Goal: Task Accomplishment & Management: Manage account settings

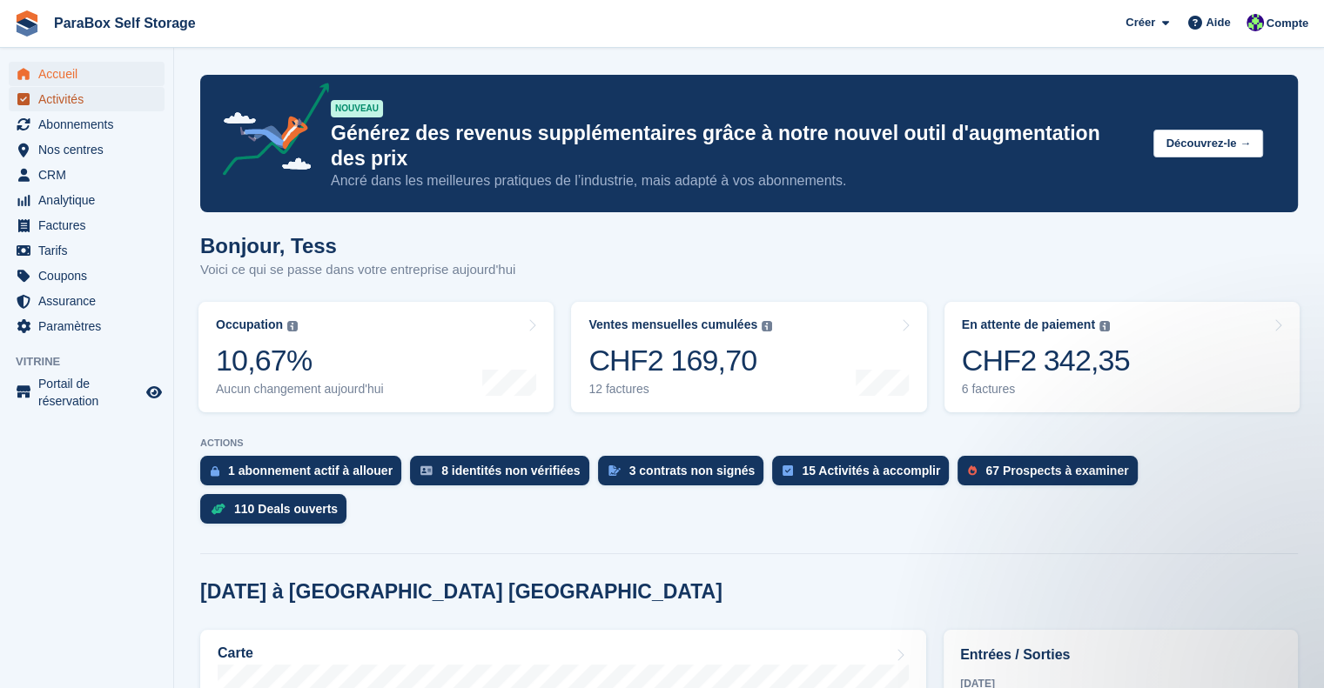
click at [94, 100] on span "Activités" at bounding box center [90, 99] width 104 height 24
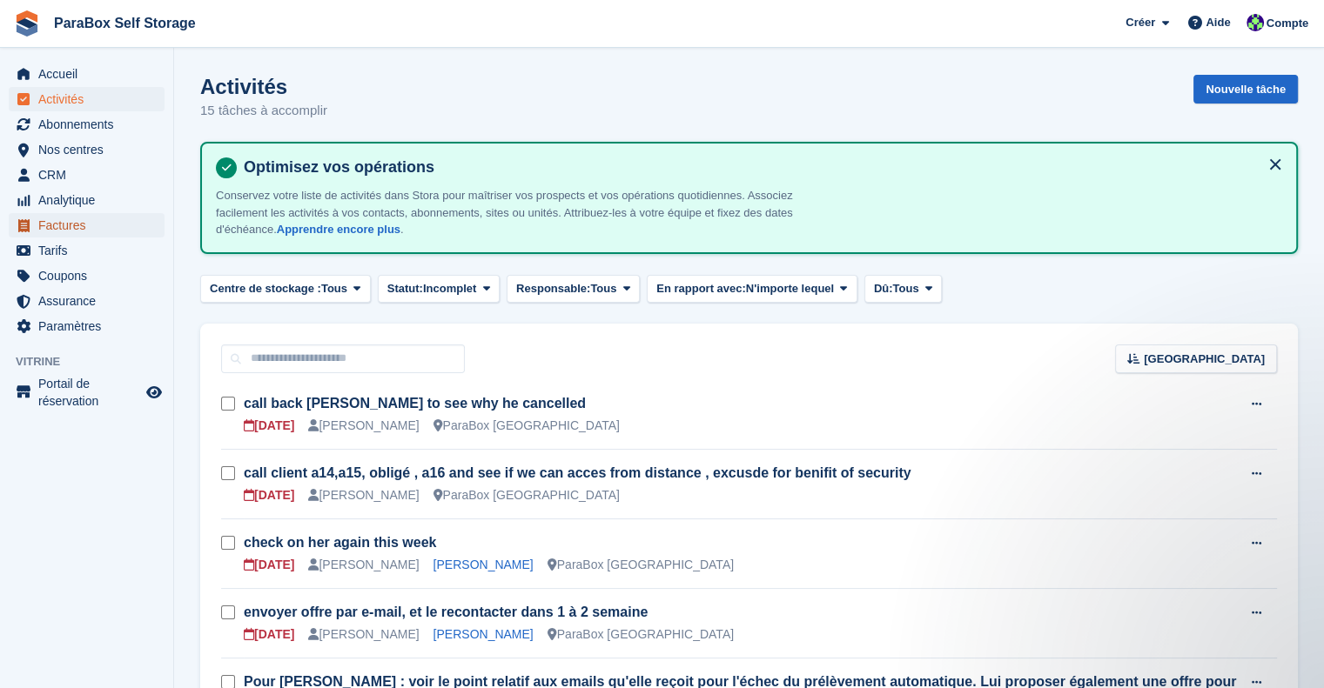
click at [77, 225] on span "Factures" at bounding box center [90, 225] width 104 height 24
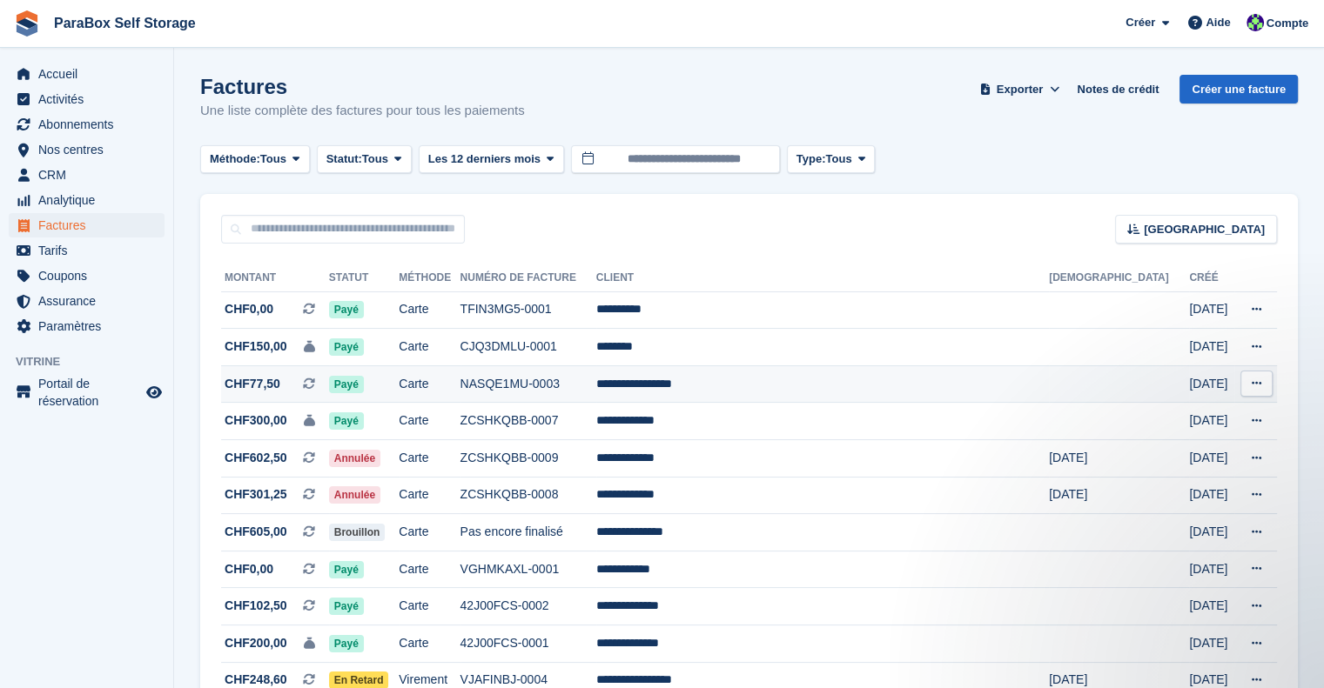
scroll to position [87, 0]
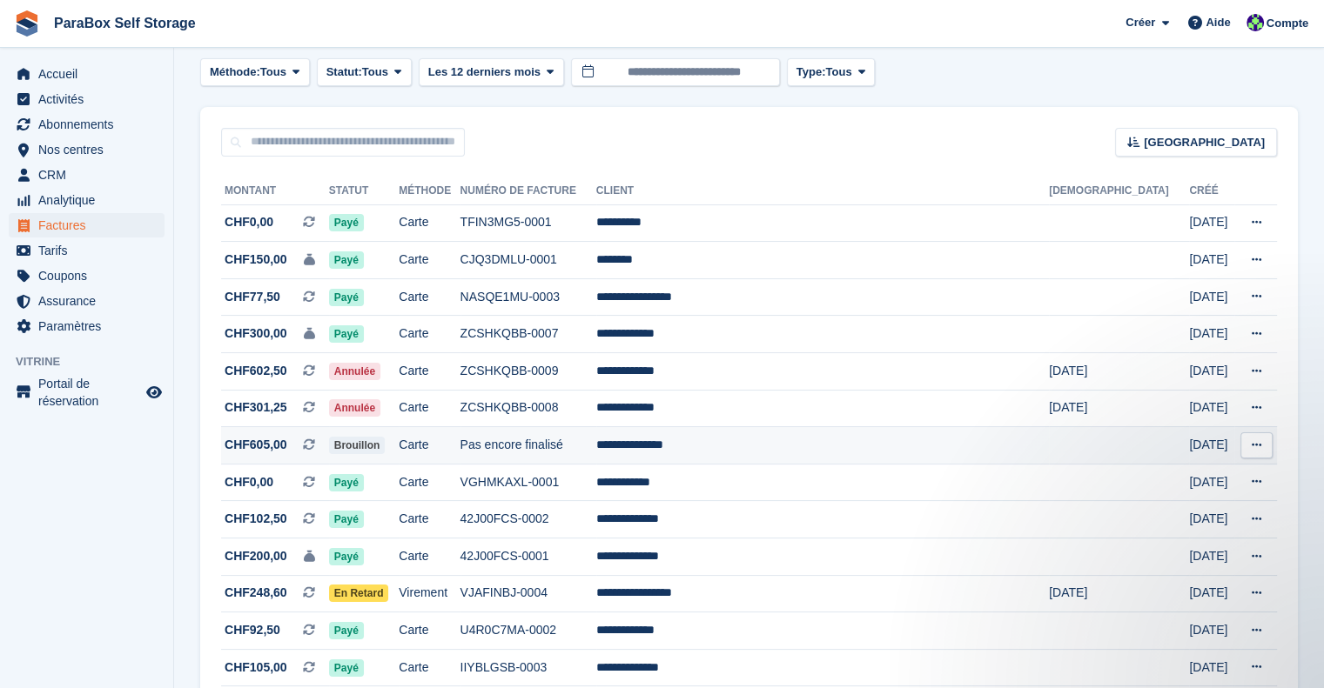
click at [815, 443] on td "**********" at bounding box center [822, 445] width 453 height 37
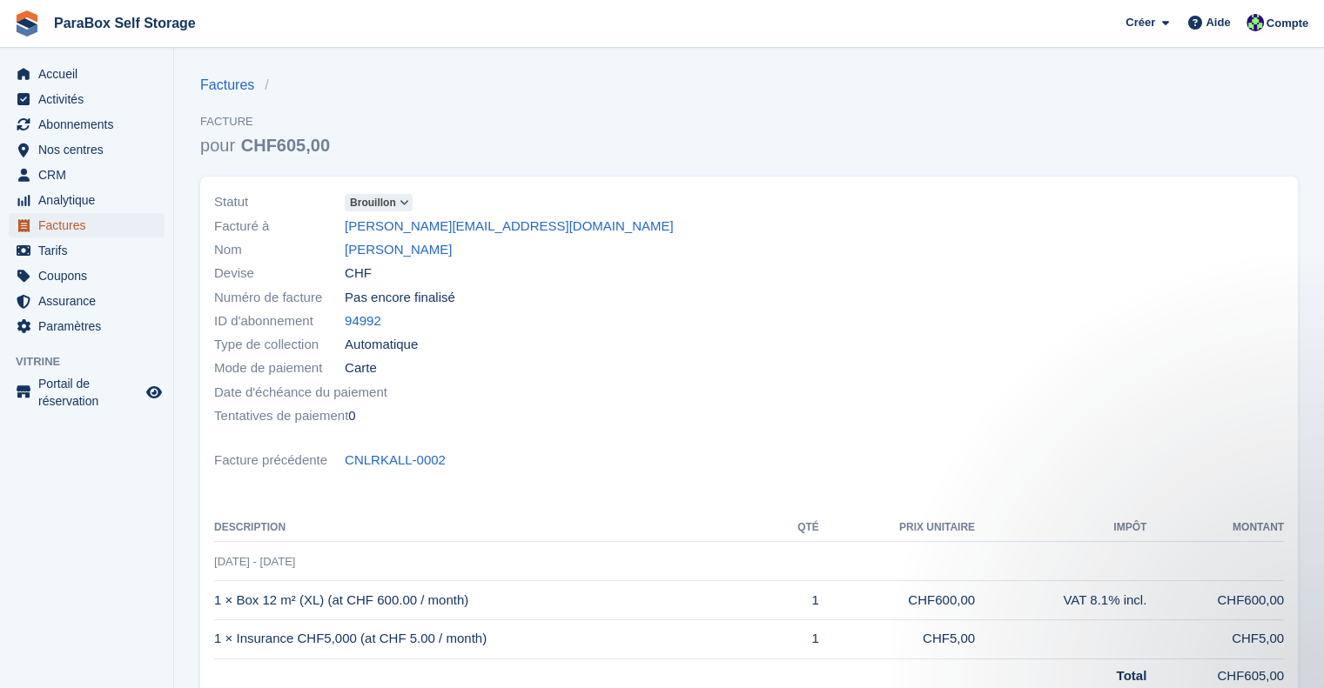
click at [86, 225] on span "Factures" at bounding box center [90, 225] width 104 height 24
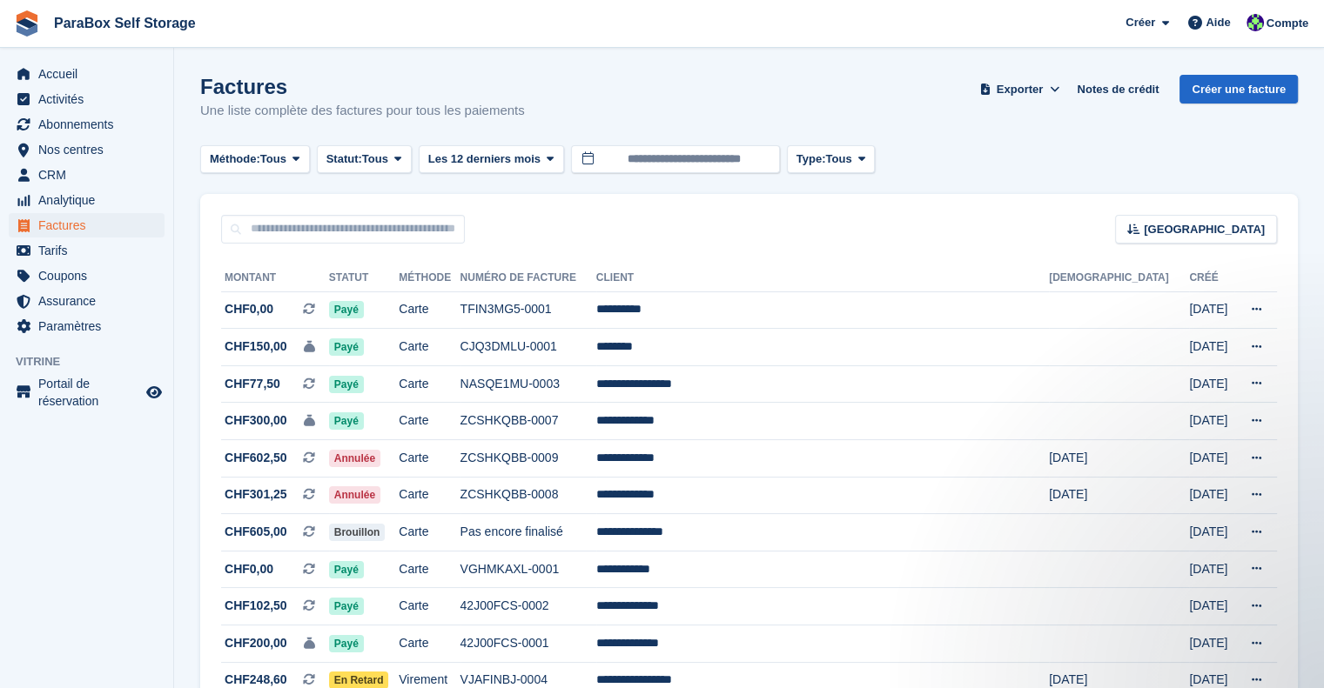
click at [316, 214] on div "Trier Sort by Date de création Créé (le plus ancien en premier) Créé (le plus r…" at bounding box center [748, 219] width 1097 height 50
click at [311, 219] on input "text" at bounding box center [343, 229] width 244 height 29
type input "*****"
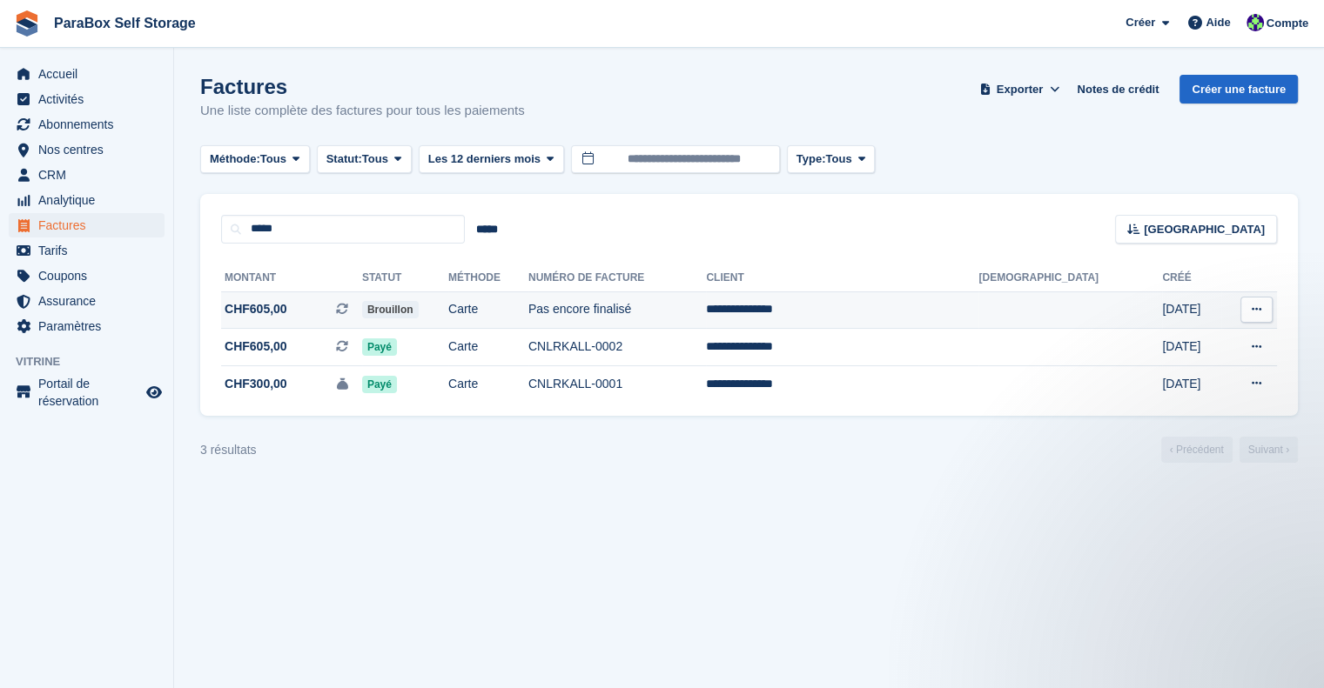
click at [706, 319] on td "Pas encore finalisé" at bounding box center [617, 310] width 178 height 37
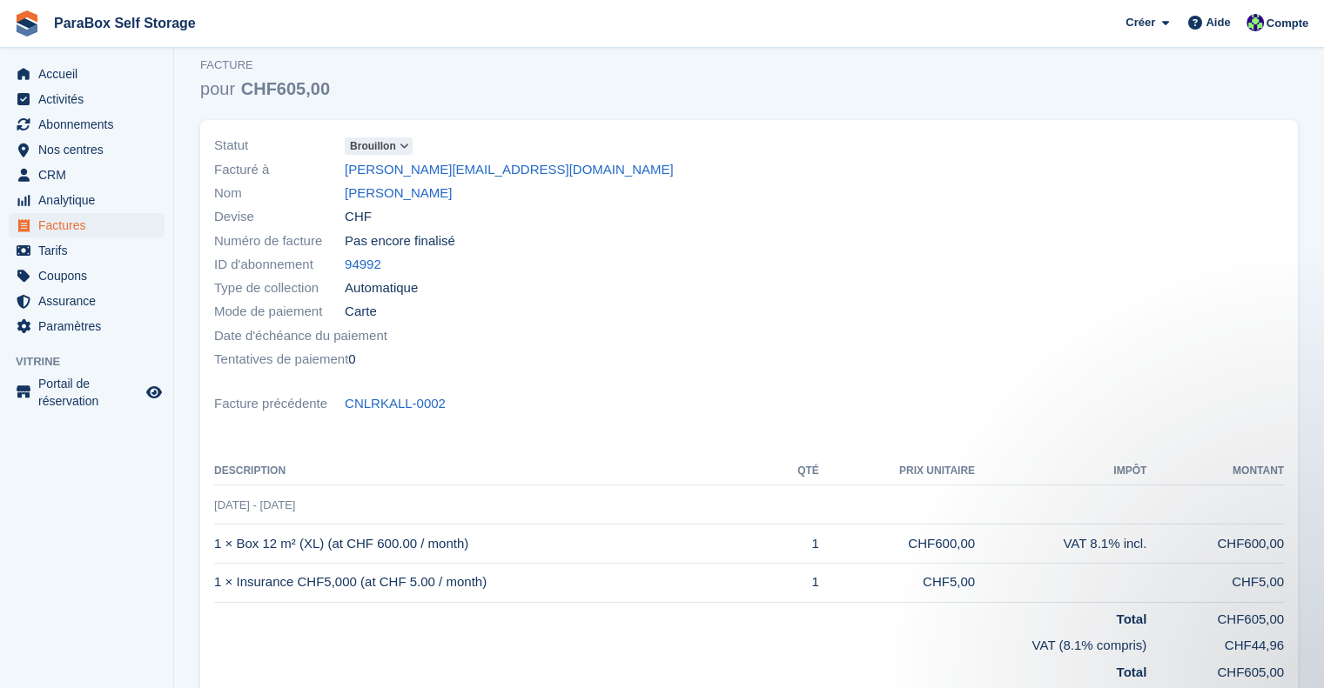
scroll to position [87, 0]
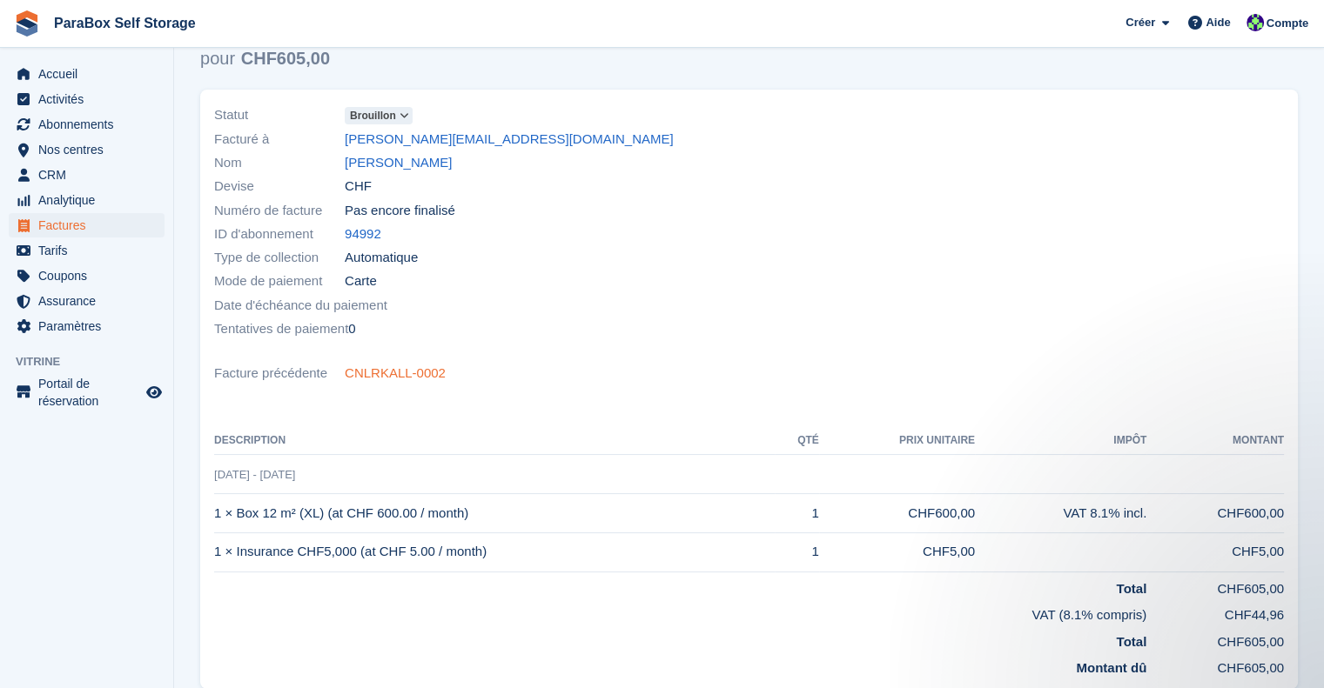
click at [396, 372] on link "CNLRKALL-0002" at bounding box center [395, 374] width 101 height 20
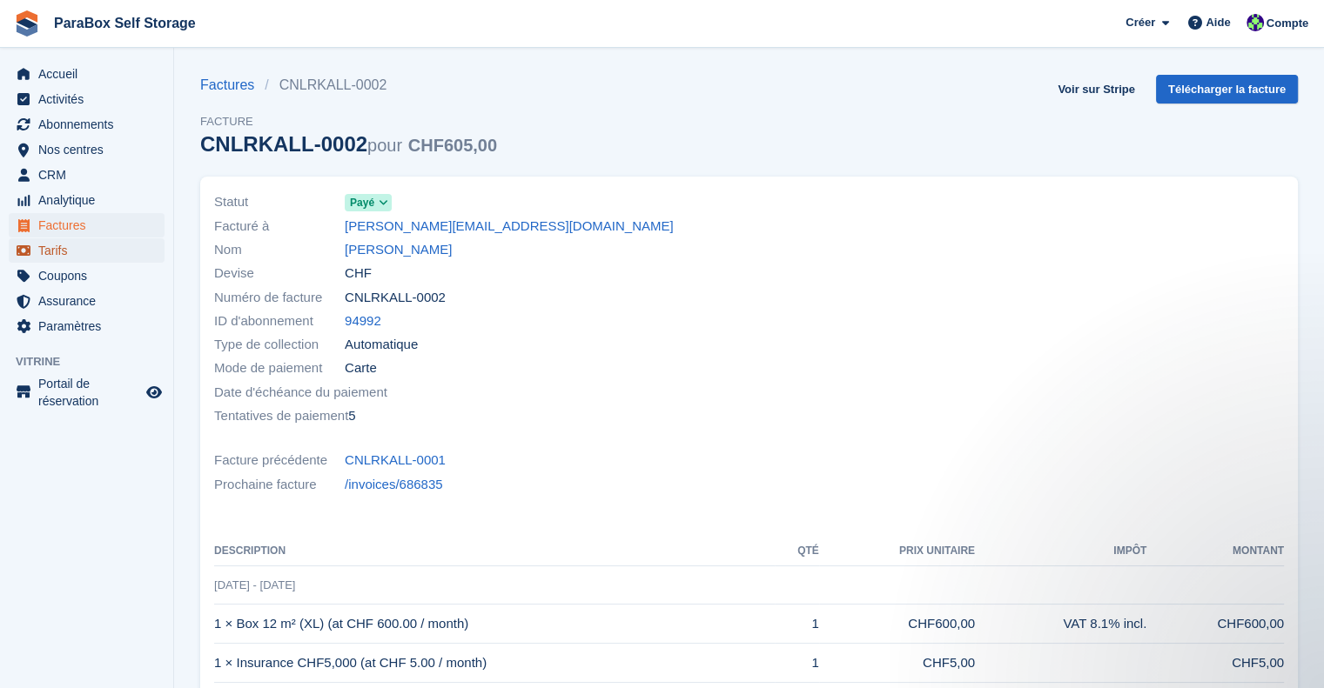
click at [52, 253] on span "Tarifs" at bounding box center [90, 250] width 104 height 24
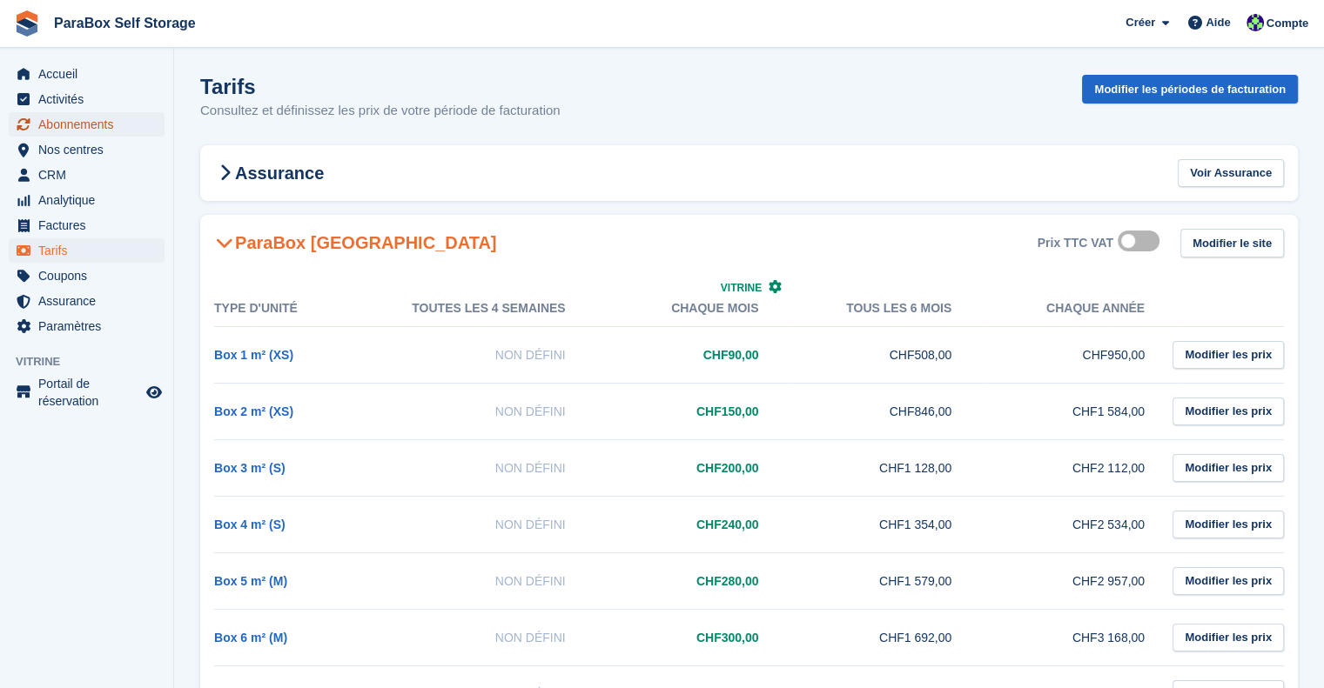
click at [80, 119] on span "Abonnements" at bounding box center [90, 124] width 104 height 24
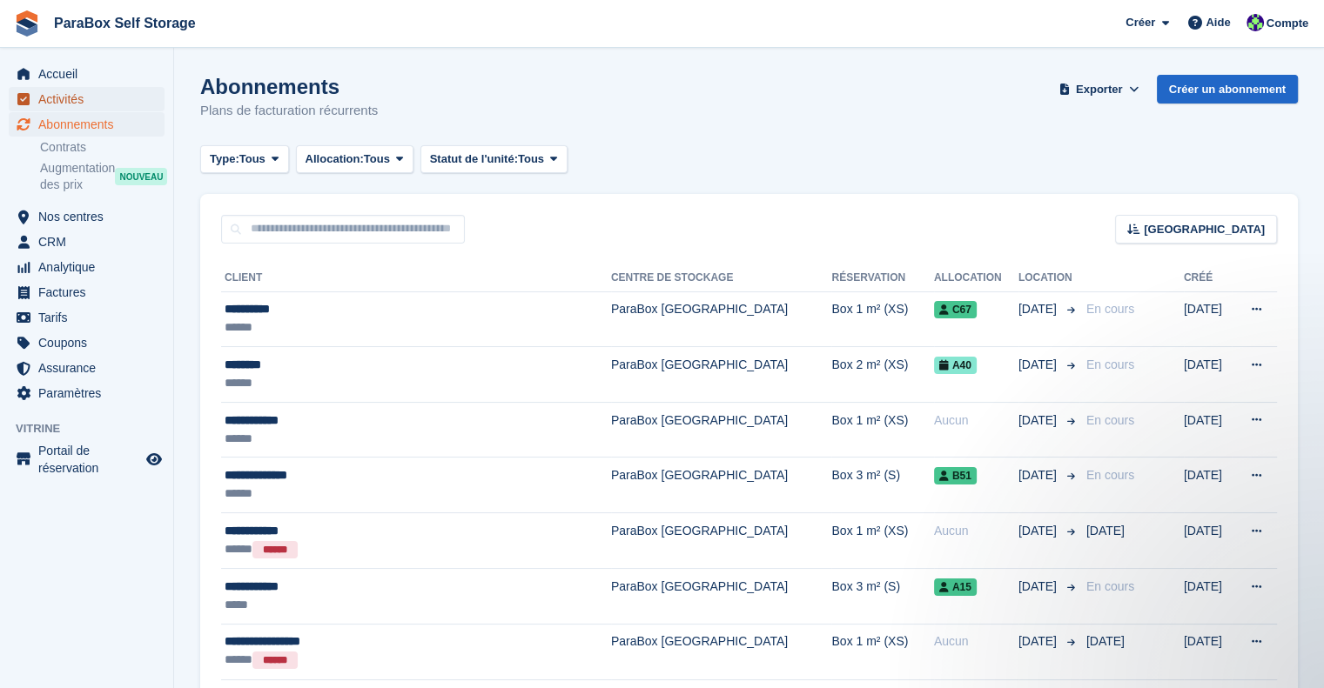
click at [70, 97] on span "Activités" at bounding box center [90, 99] width 104 height 24
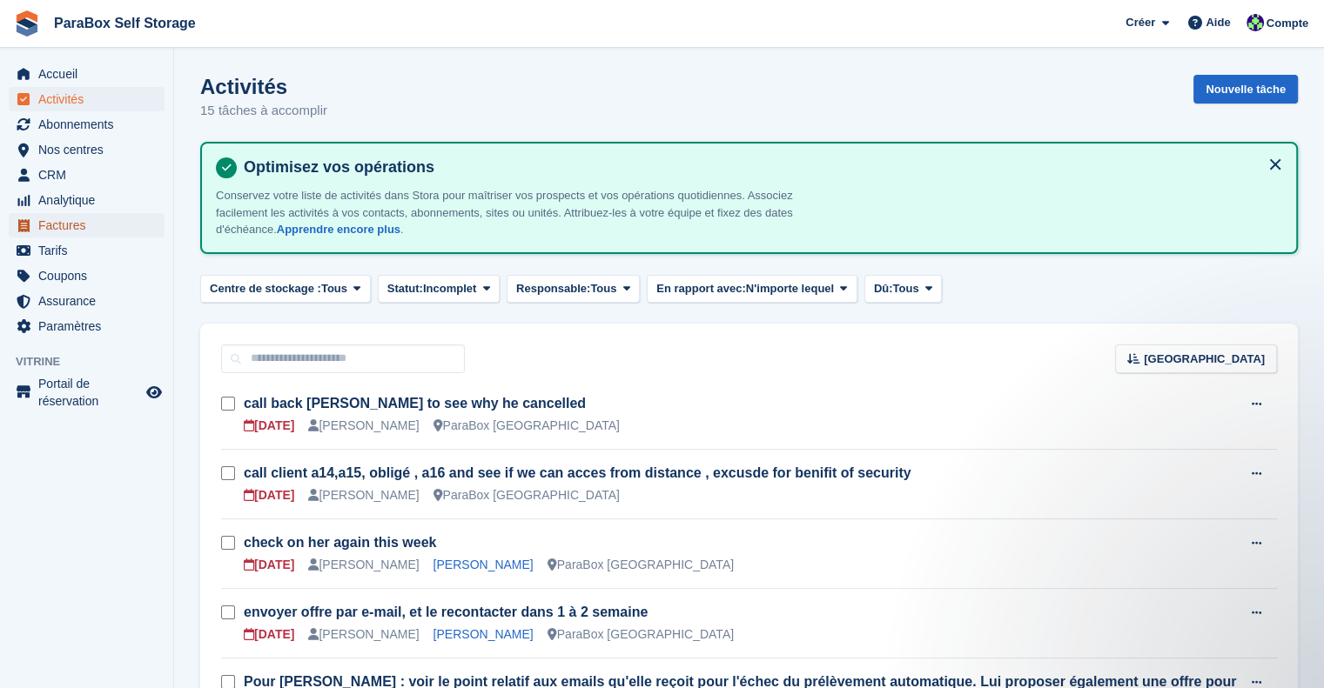
click at [59, 231] on span "Factures" at bounding box center [90, 225] width 104 height 24
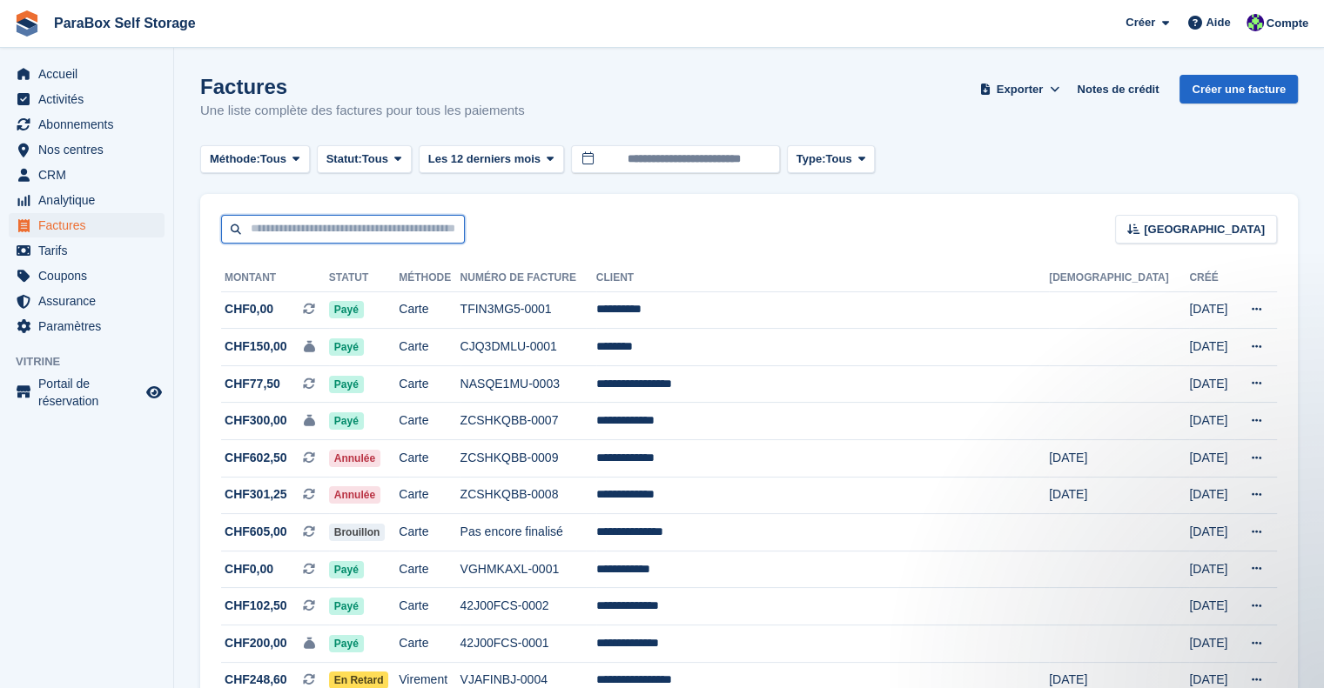
click at [396, 240] on input "text" at bounding box center [343, 229] width 244 height 29
click at [381, 234] on input "text" at bounding box center [343, 229] width 244 height 29
click at [581, 213] on div "Trier Sort by Date de création Créé (le plus ancien en premier) Créé (le plus r…" at bounding box center [748, 219] width 1097 height 50
click at [1027, 86] on span "Exporter" at bounding box center [1020, 89] width 46 height 17
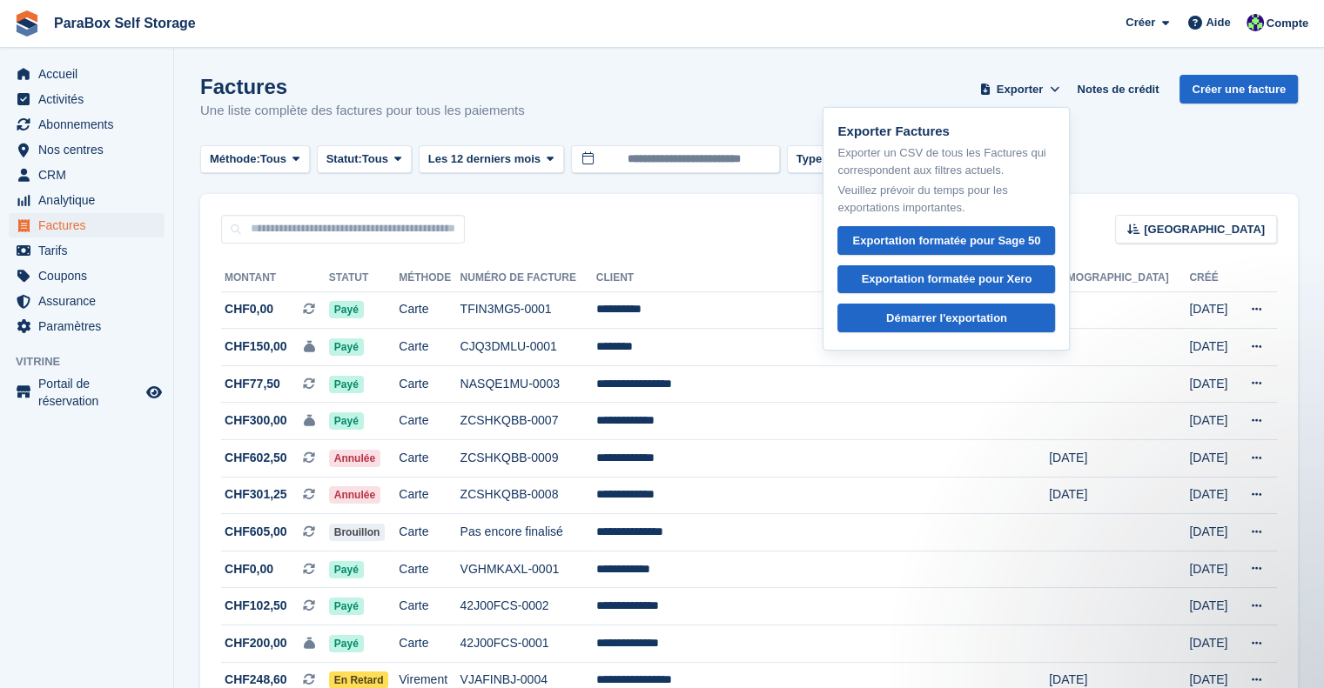
click at [801, 101] on div "Factures Une liste complète des factures pour tous les paiements Exporter Expor…" at bounding box center [748, 108] width 1097 height 67
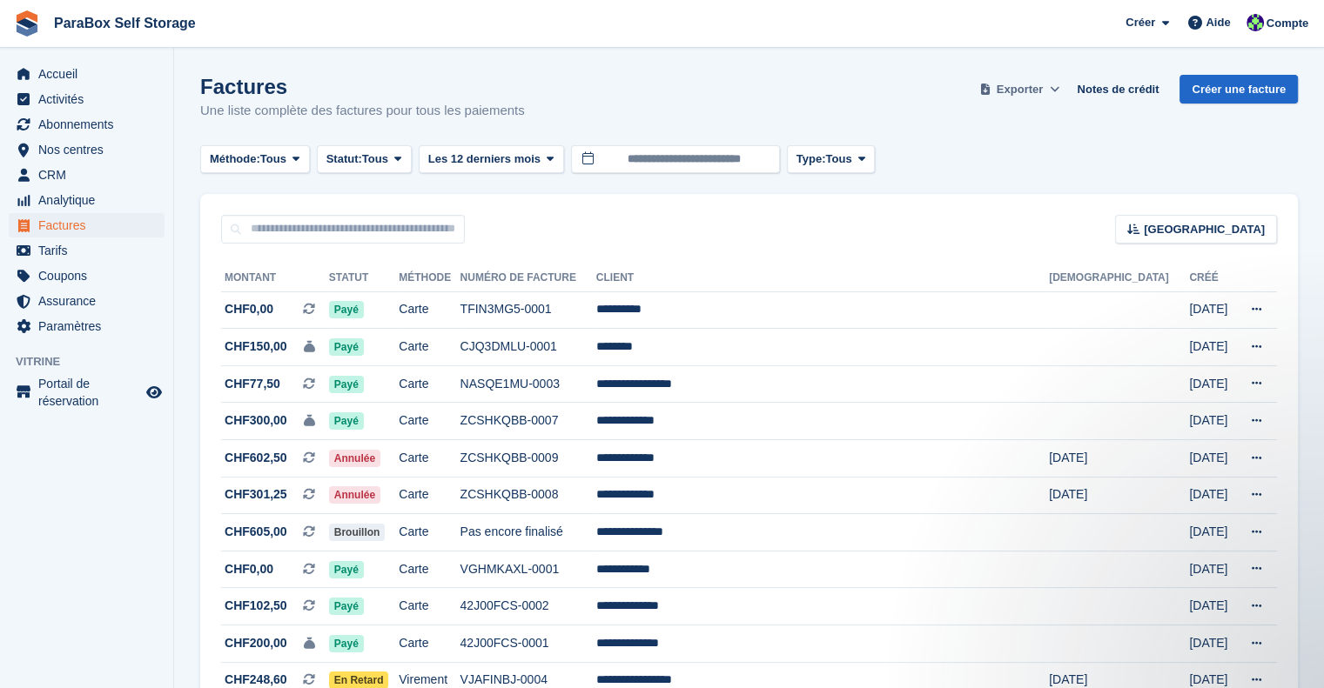
click at [1020, 91] on span "Exporter" at bounding box center [1020, 89] width 46 height 17
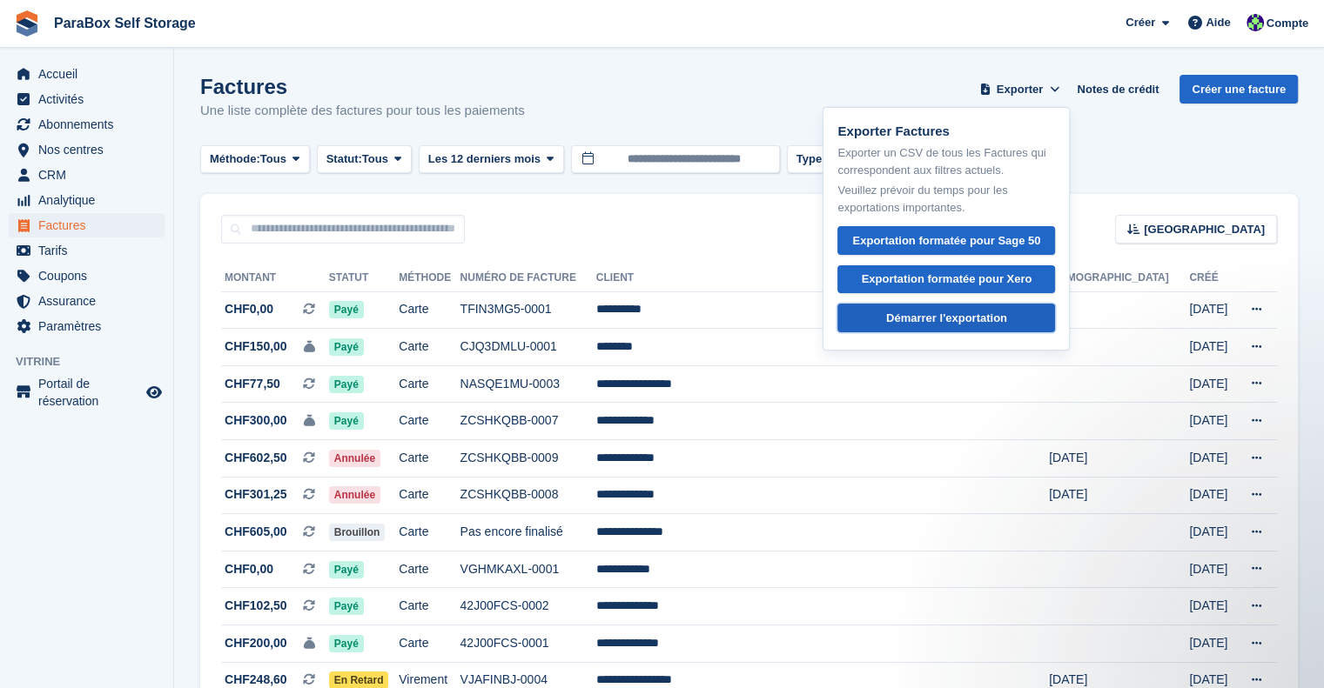
click at [981, 320] on div "Démarrer l'exportation" at bounding box center [946, 318] width 121 height 17
click at [1149, 169] on div "Méthode: Tous Tous Virement En espèces Chèque Carte de débit/crédit prélèvement…" at bounding box center [748, 159] width 1097 height 29
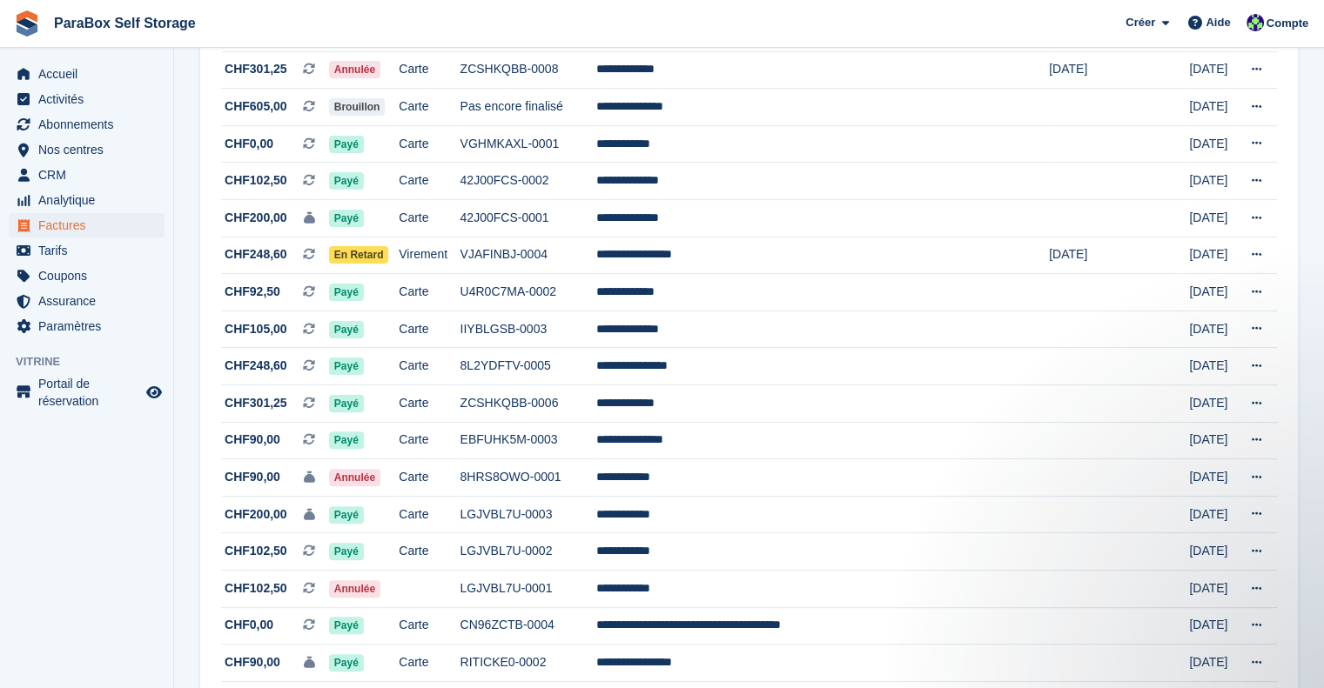
scroll to position [174, 0]
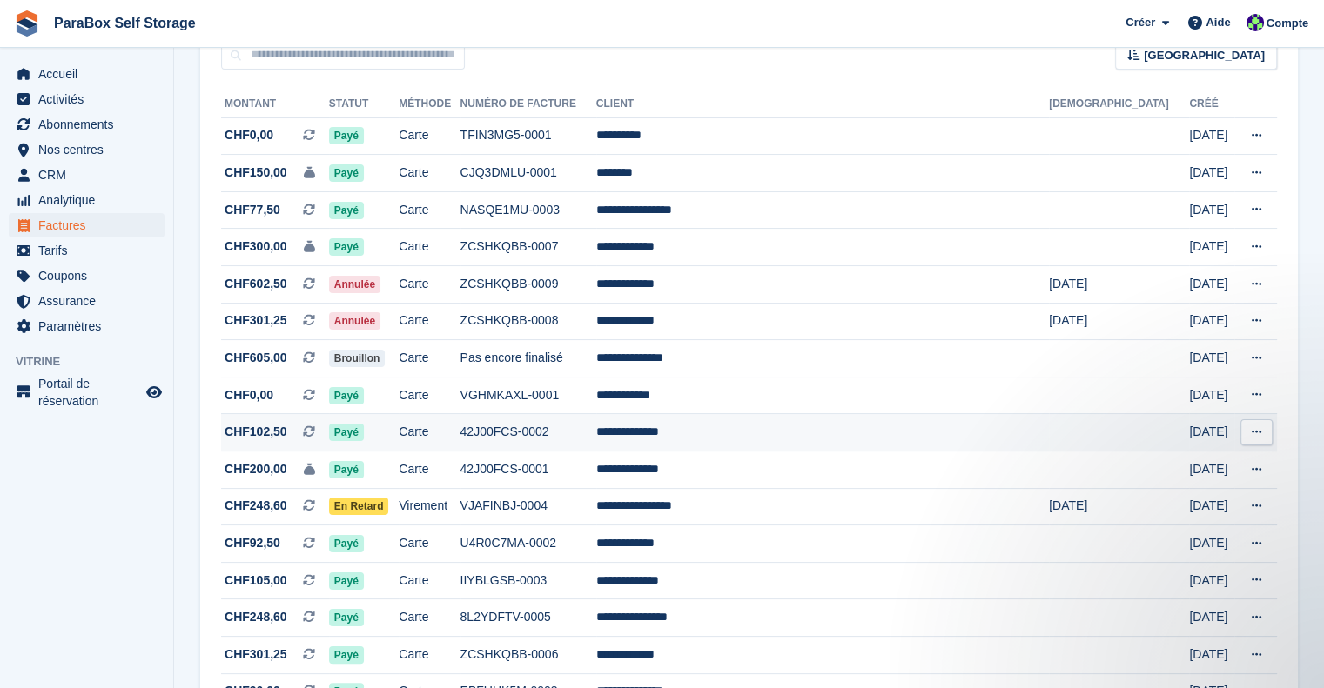
click at [596, 435] on td "42J00FCS-0002" at bounding box center [528, 432] width 136 height 37
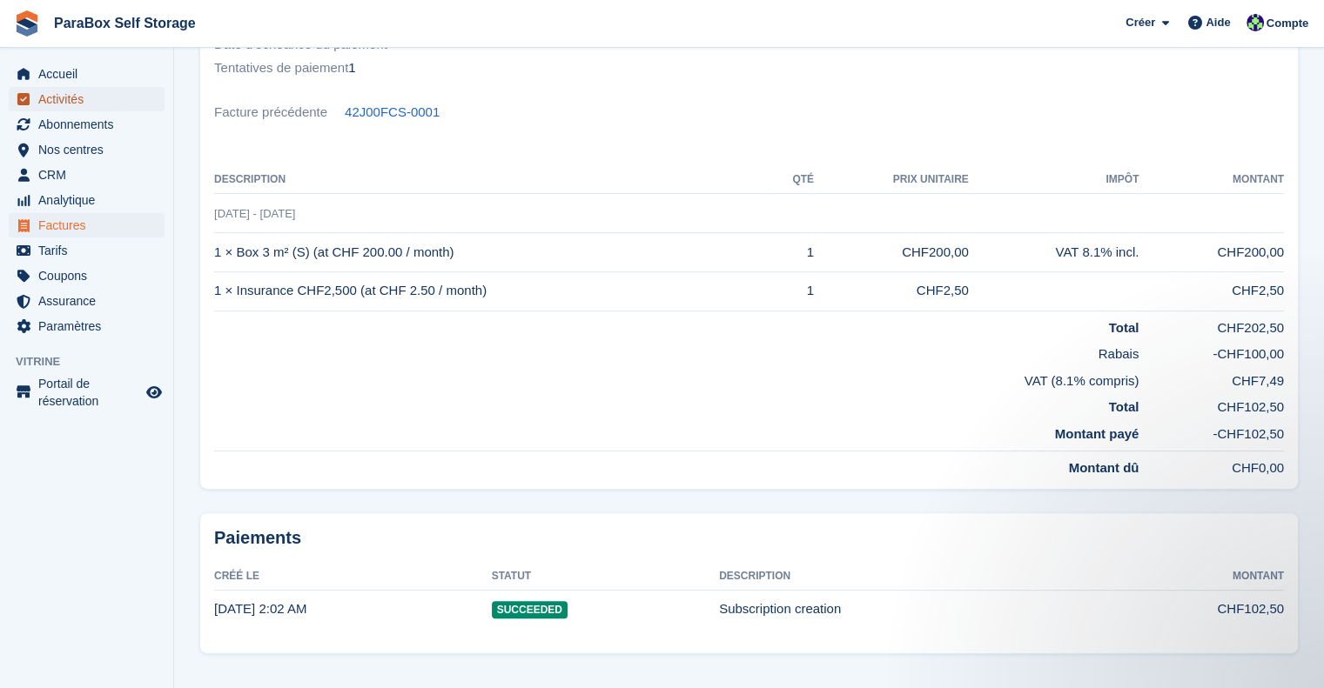
click at [37, 98] on link "Activités" at bounding box center [87, 99] width 156 height 24
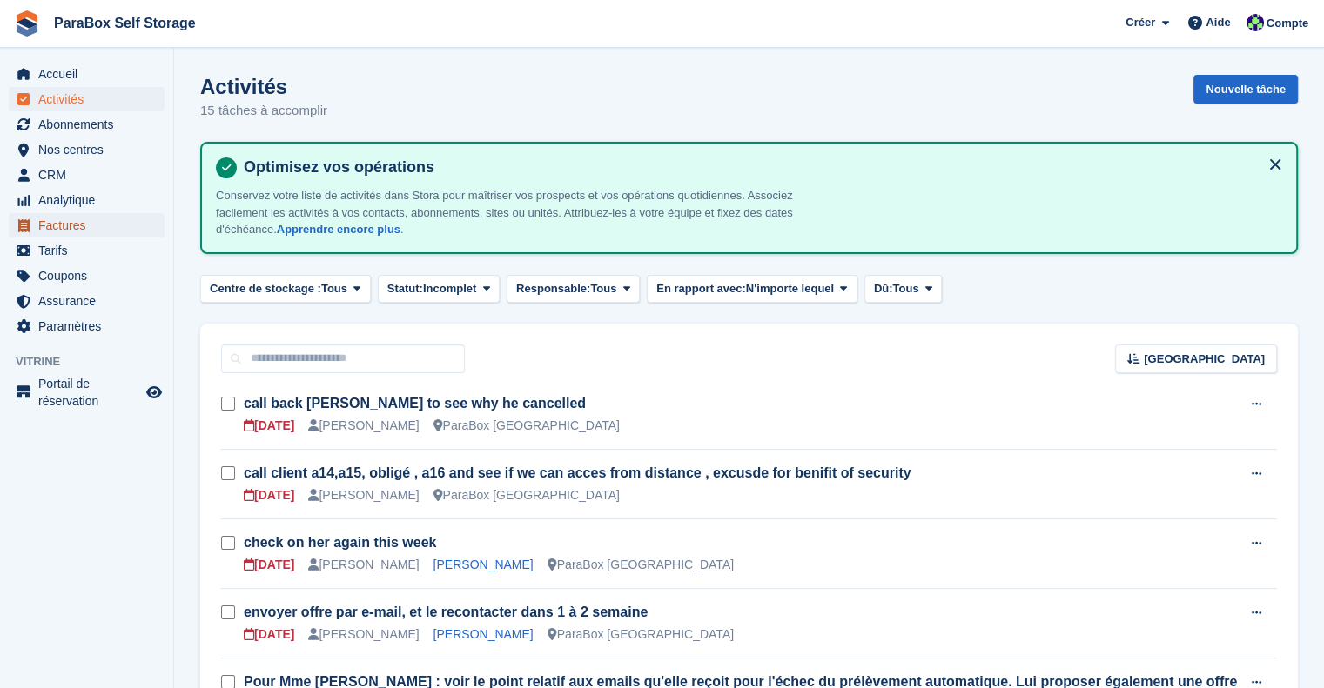
click at [87, 227] on span "Factures" at bounding box center [90, 225] width 104 height 24
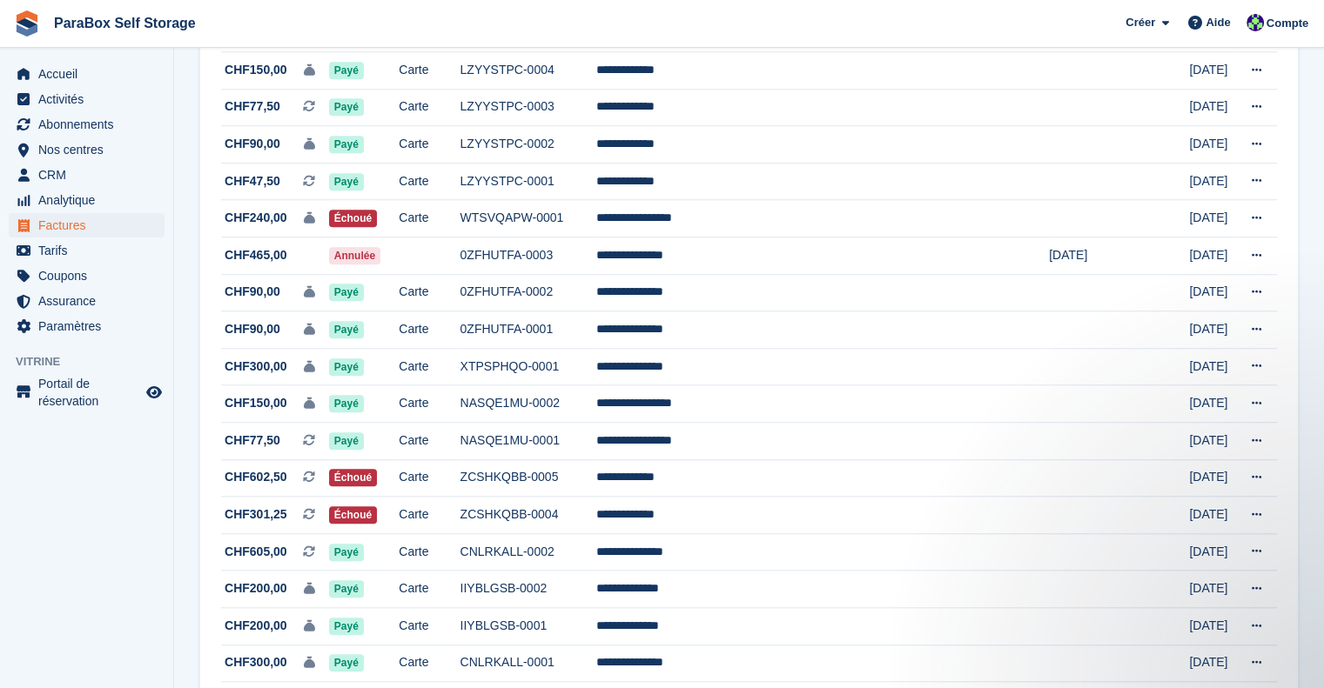
scroll to position [1552, 0]
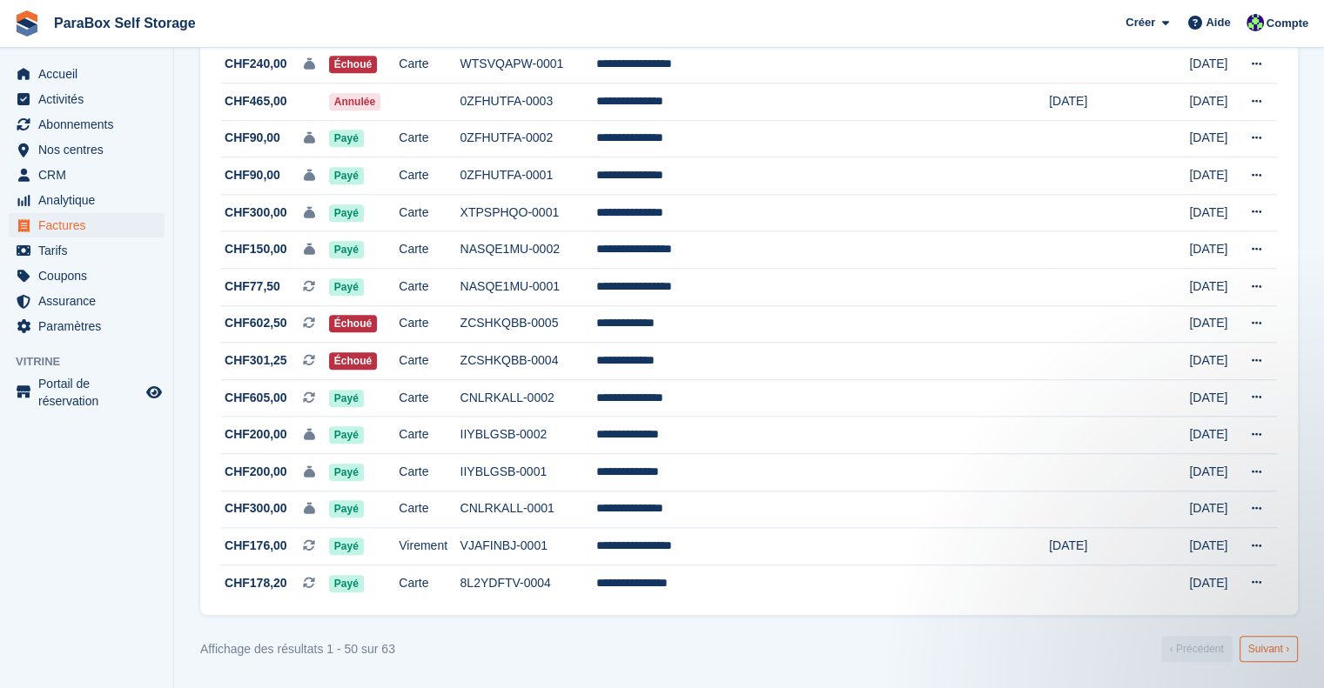
click at [1272, 647] on link "Suivant ›" at bounding box center [1268, 649] width 58 height 26
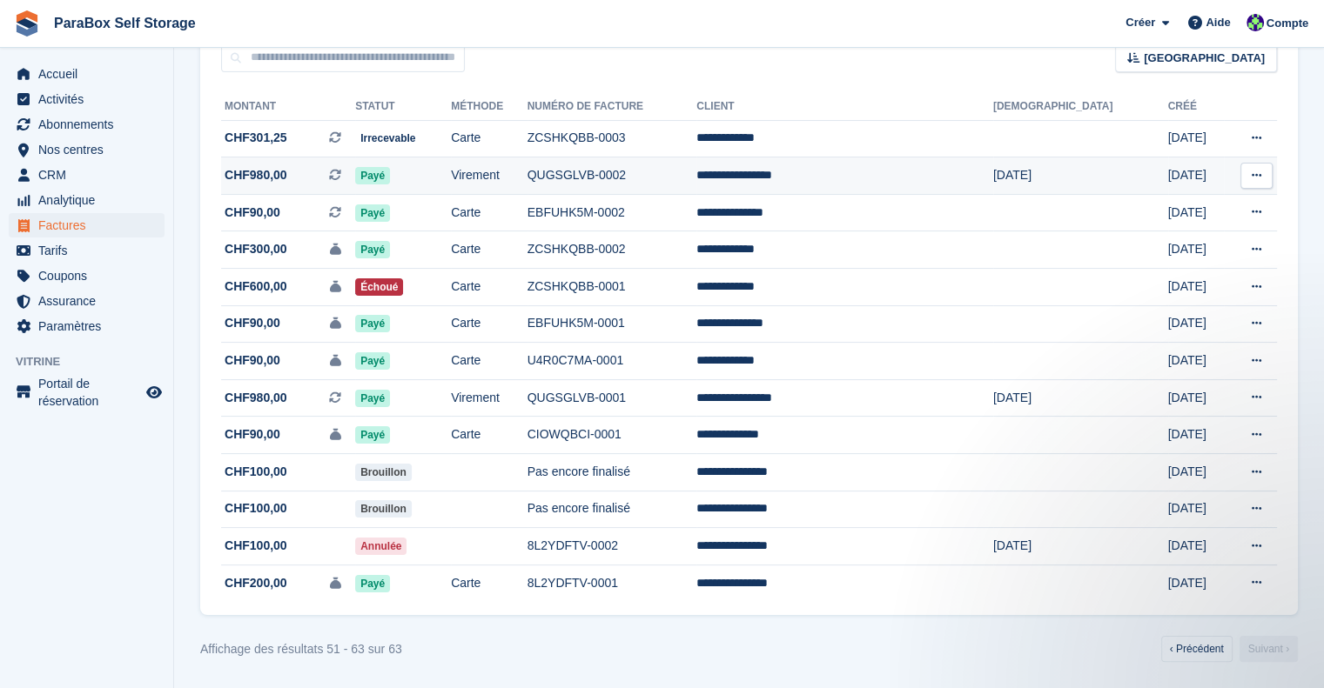
click at [451, 167] on td "Payé" at bounding box center [403, 176] width 96 height 37
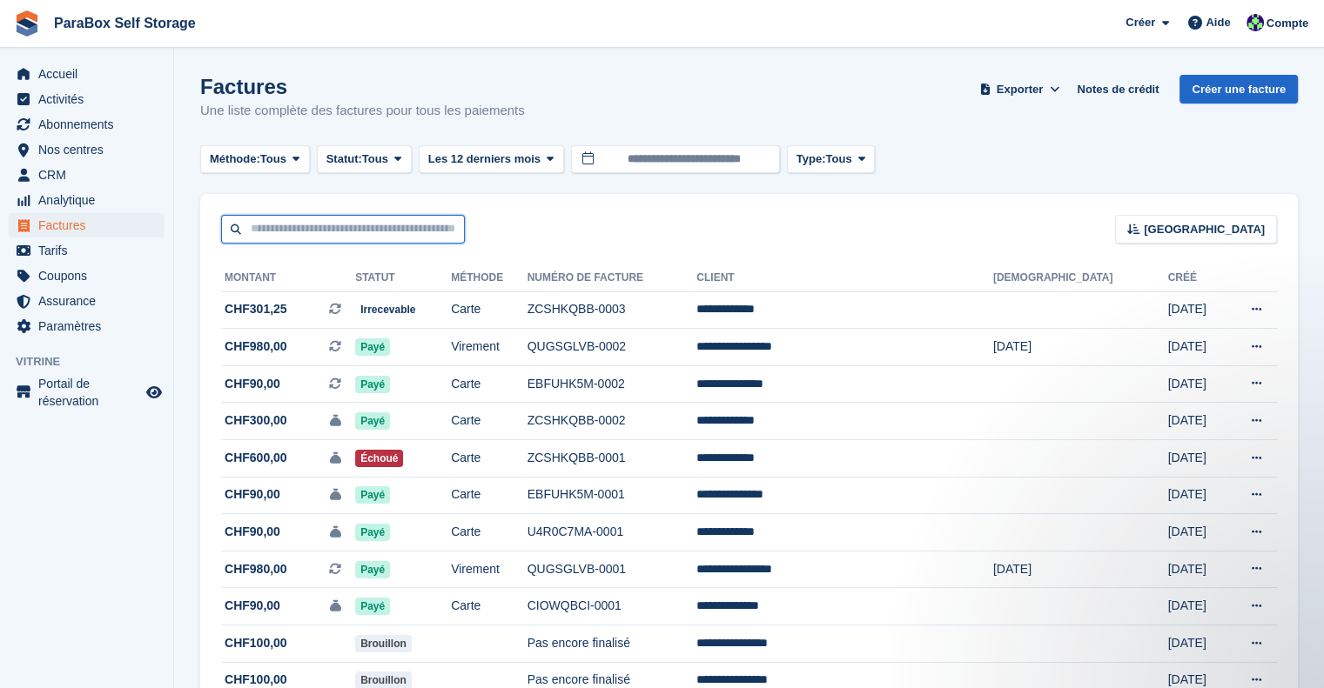
click at [355, 223] on input "text" at bounding box center [343, 229] width 244 height 29
type input "****"
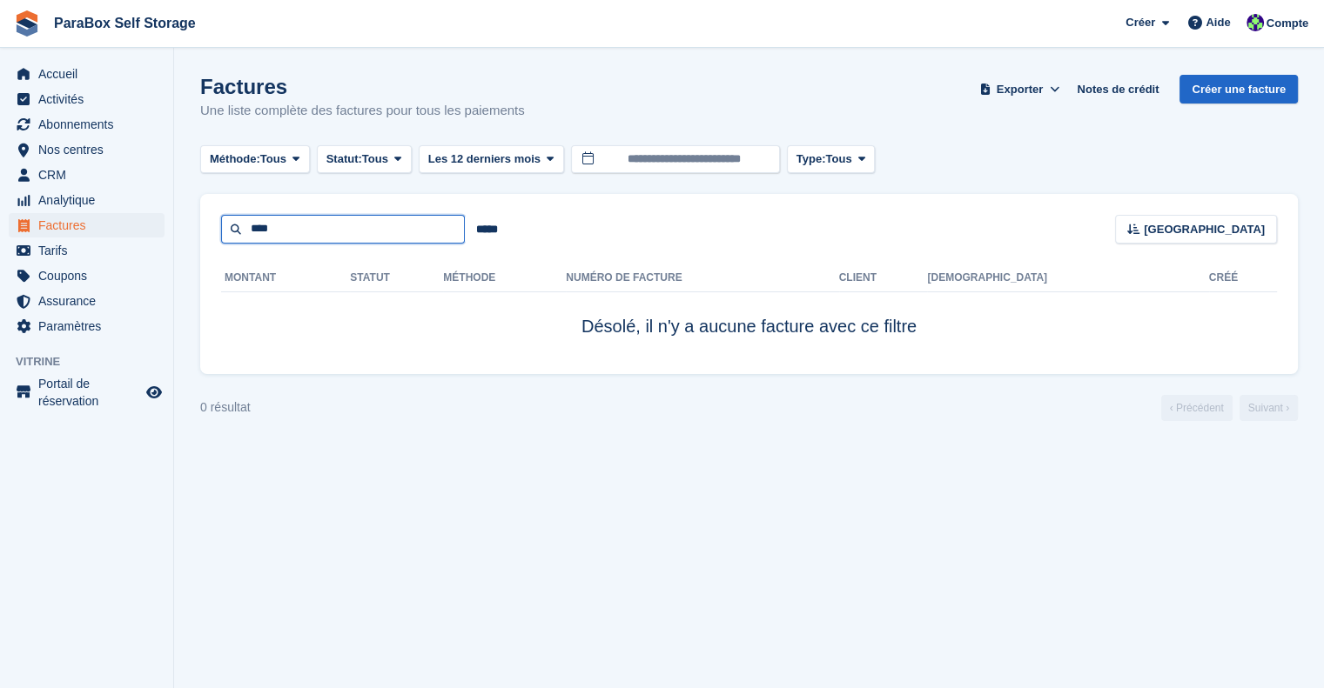
click at [355, 223] on input "****" at bounding box center [343, 229] width 244 height 29
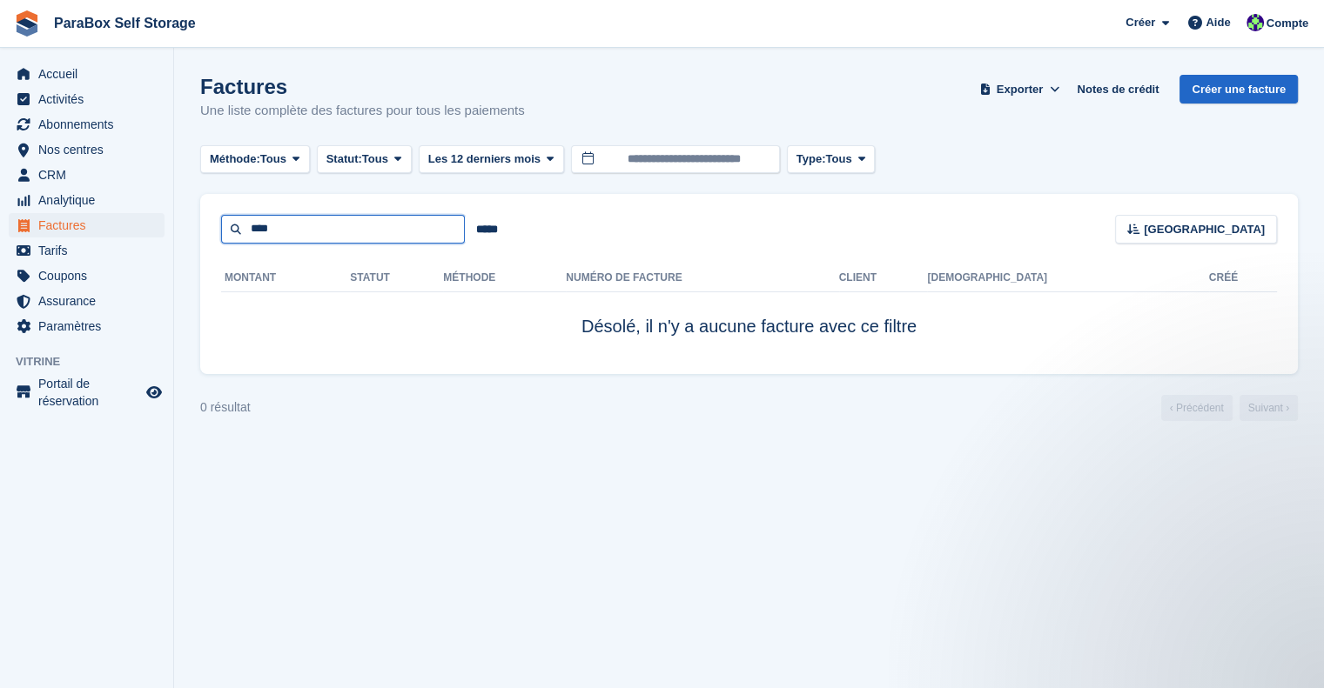
type input "****"
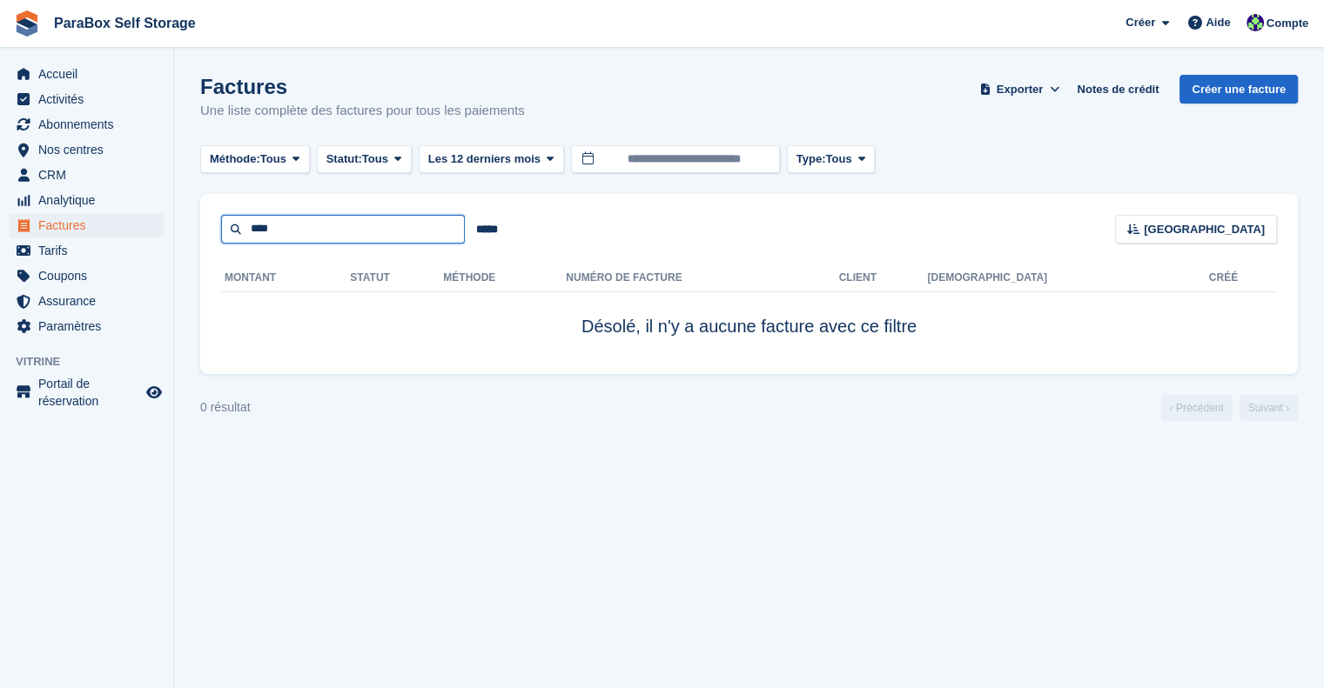
click at [355, 223] on input "****" at bounding box center [343, 229] width 244 height 29
type input "***"
click at [80, 230] on span "Factures" at bounding box center [90, 225] width 104 height 24
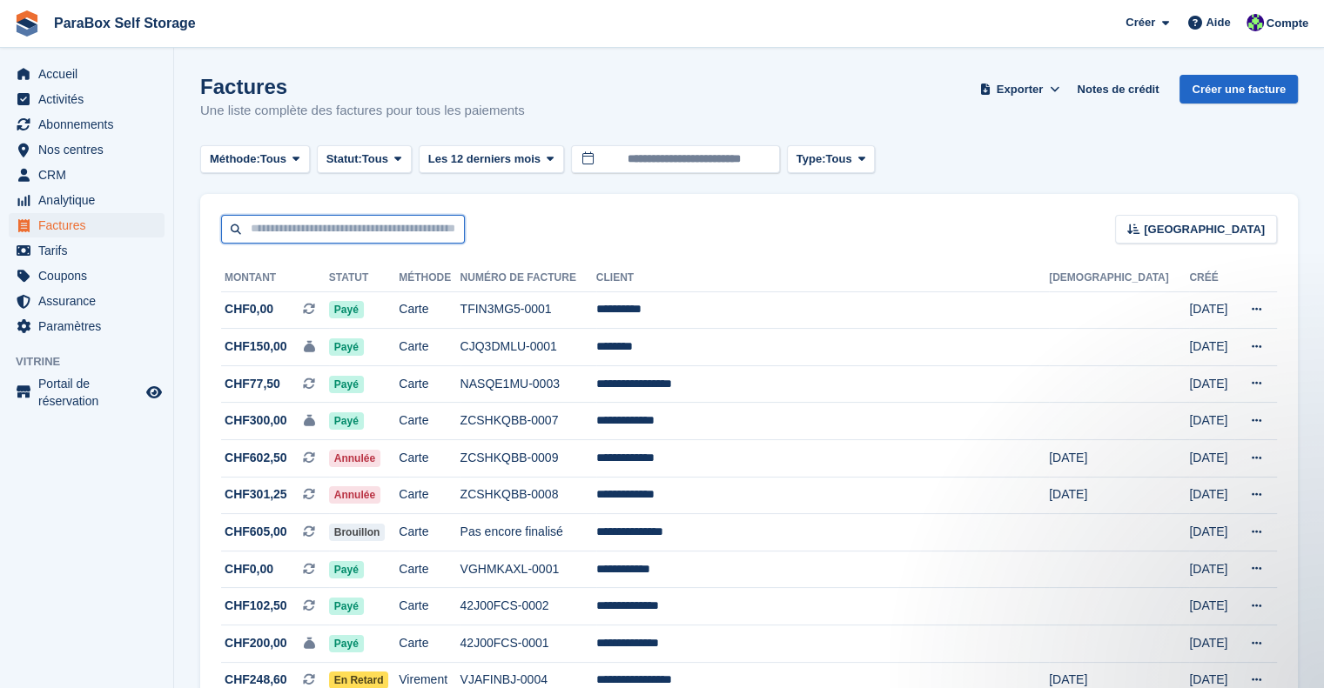
click at [311, 230] on input "text" at bounding box center [343, 229] width 244 height 29
type input "********"
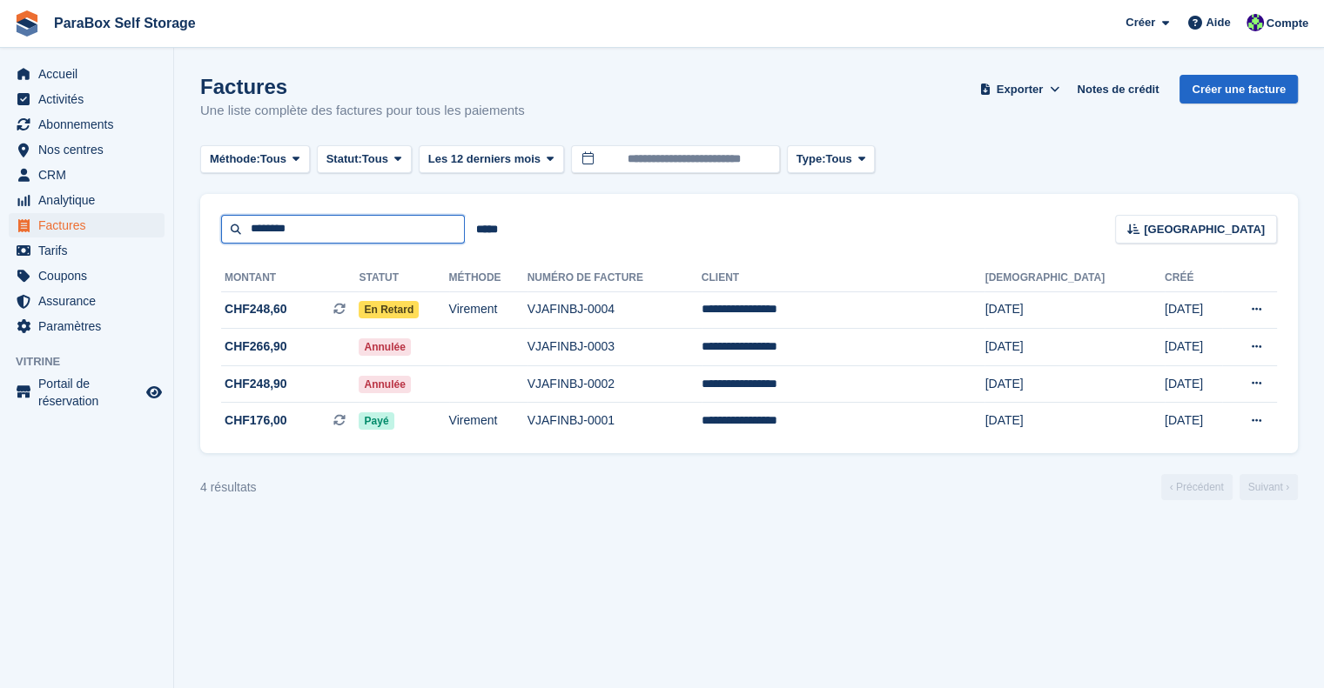
drag, startPoint x: 313, startPoint y: 235, endPoint x: 163, endPoint y: 231, distance: 150.6
click at [163, 231] on div "Accueil Activités Abonnements Abonnements Abonnements Contrats Augmentation des…" at bounding box center [662, 344] width 1324 height 688
click at [477, 227] on input "*****" at bounding box center [487, 229] width 44 height 29
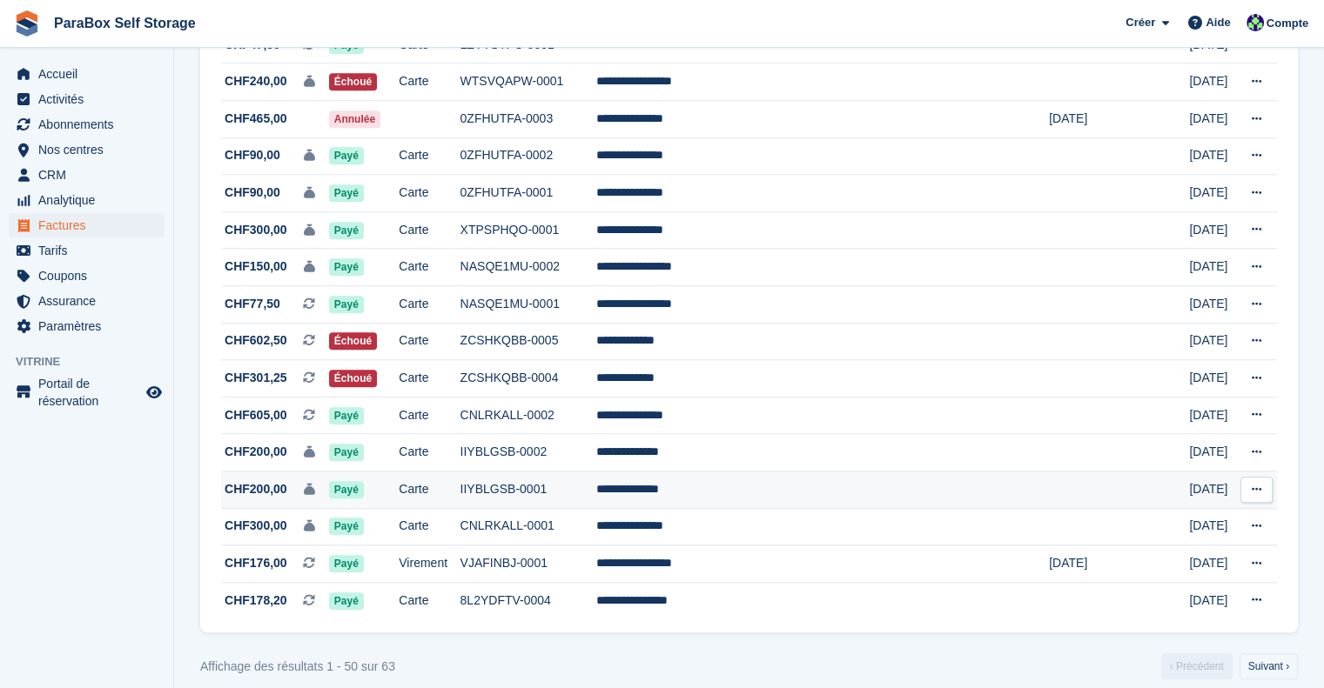
scroll to position [1552, 0]
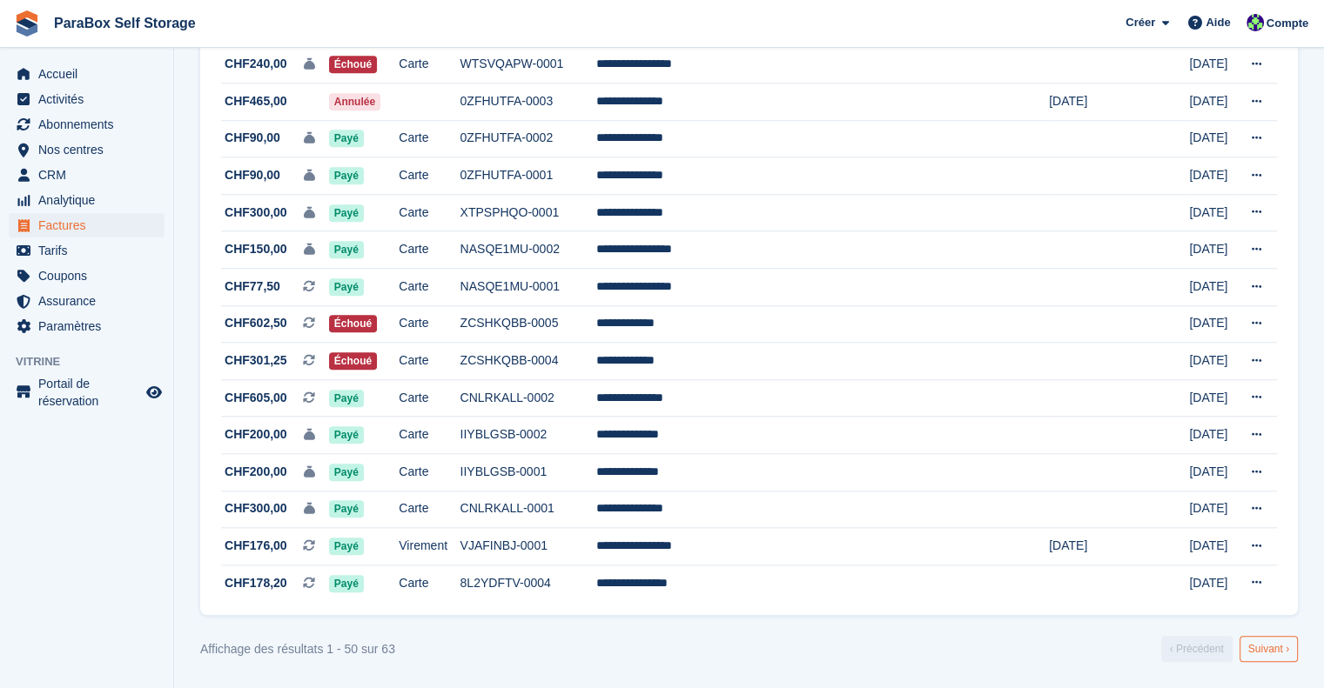
click at [1269, 654] on link "Suivant ›" at bounding box center [1268, 649] width 58 height 26
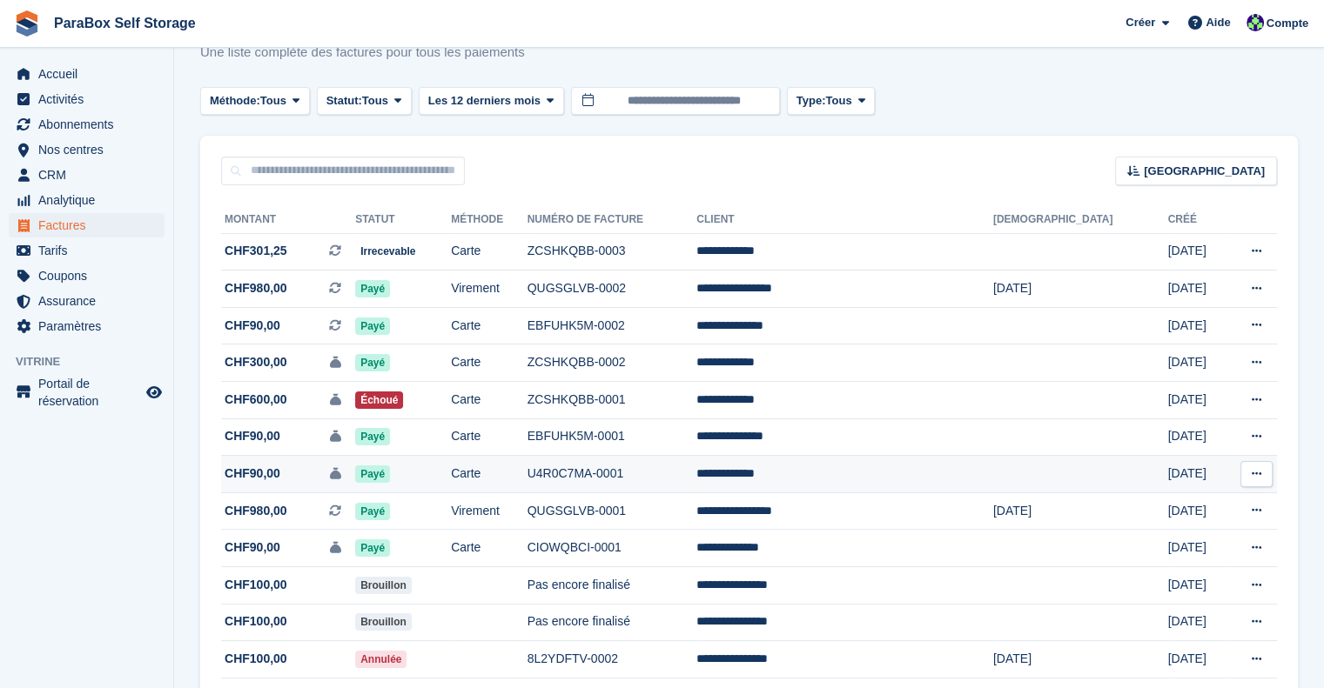
scroll to position [87, 0]
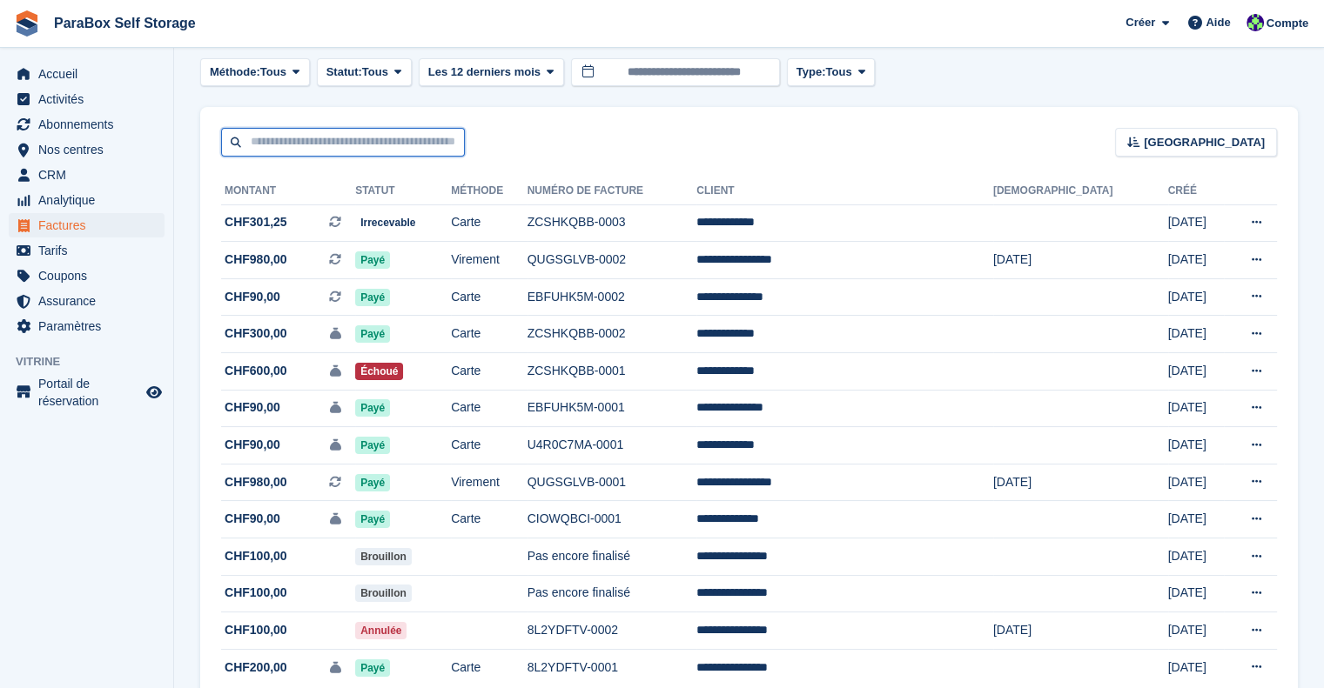
click at [409, 151] on input "text" at bounding box center [343, 142] width 244 height 29
type input "*******"
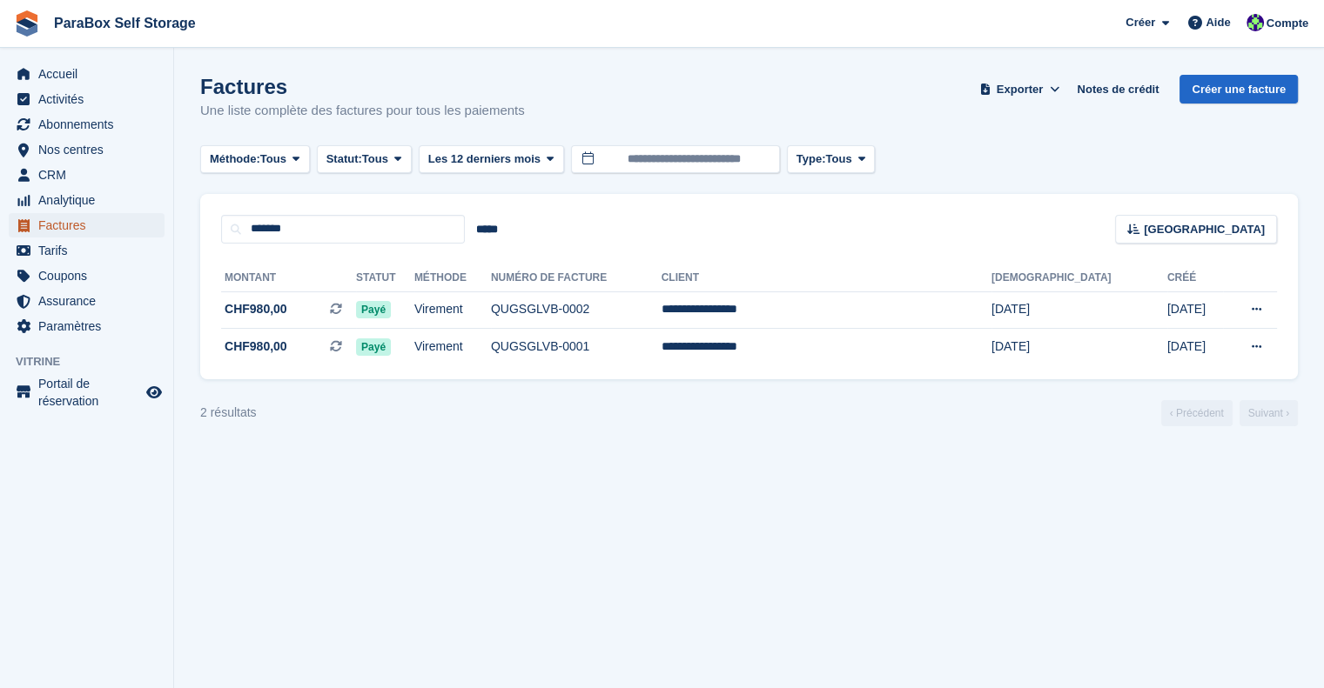
click at [61, 228] on span "Factures" at bounding box center [90, 225] width 104 height 24
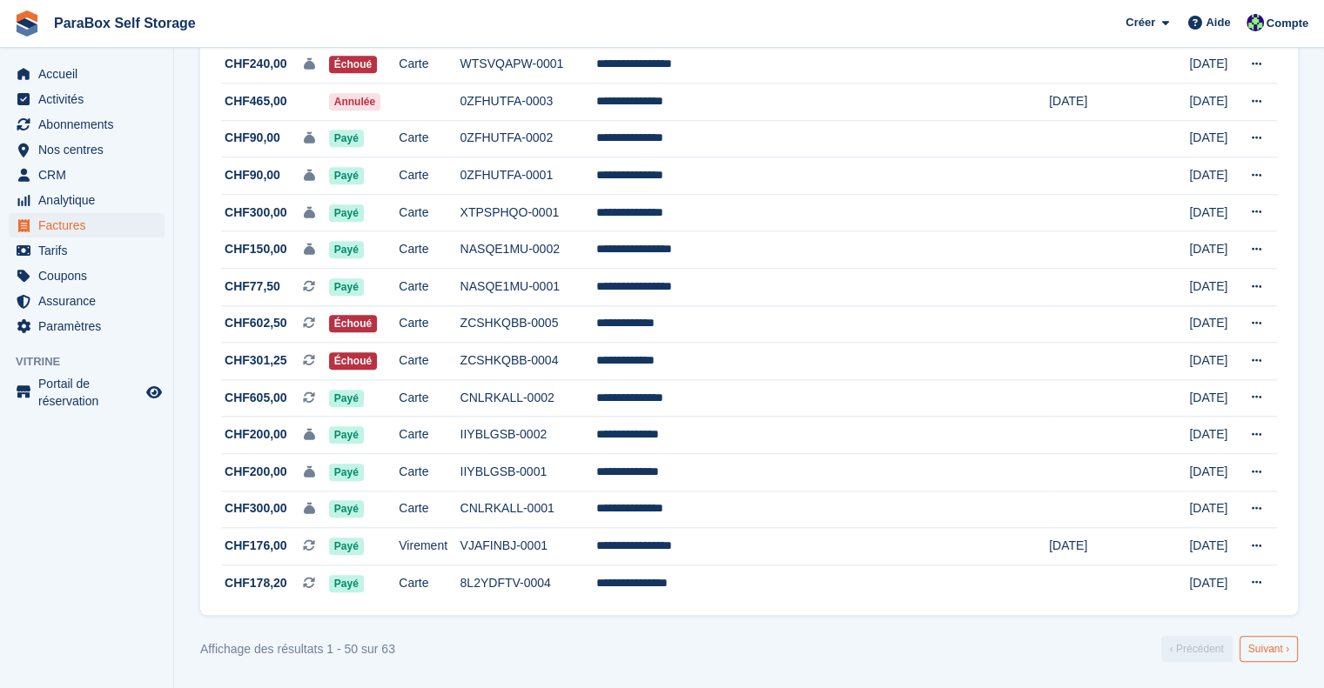
click at [1250, 645] on link "Suivant ›" at bounding box center [1268, 649] width 58 height 26
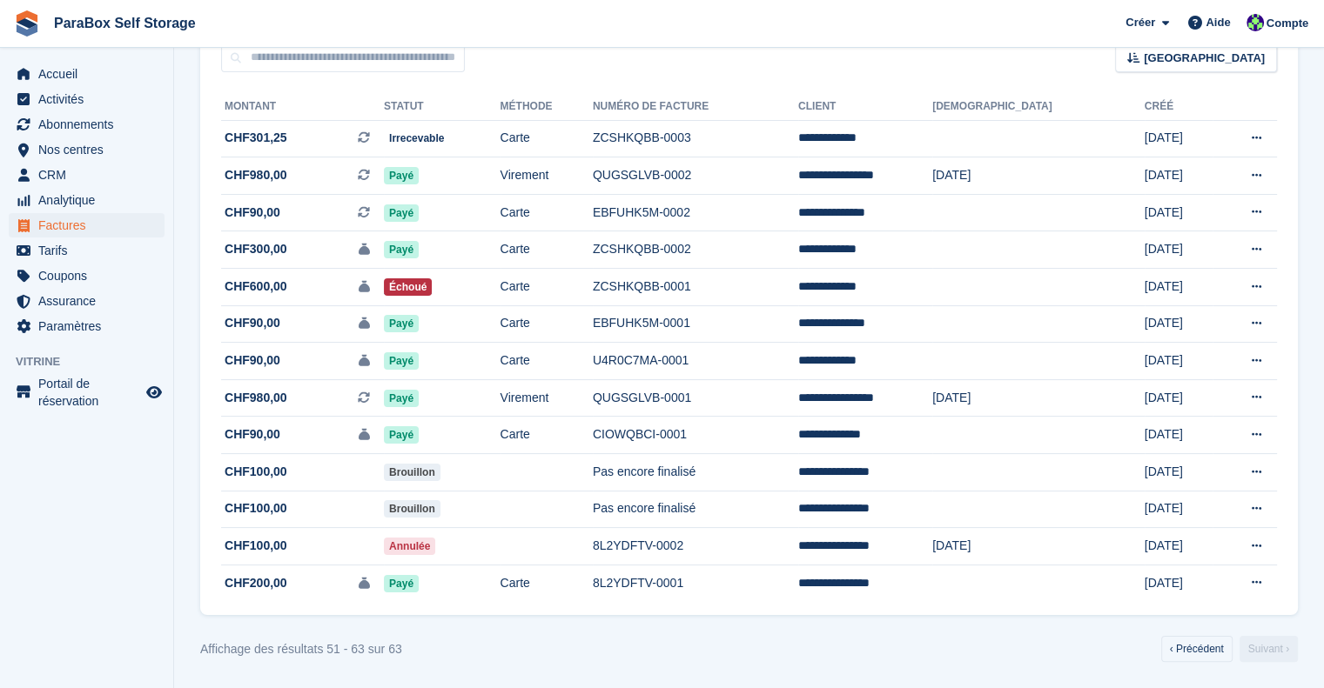
scroll to position [174, 0]
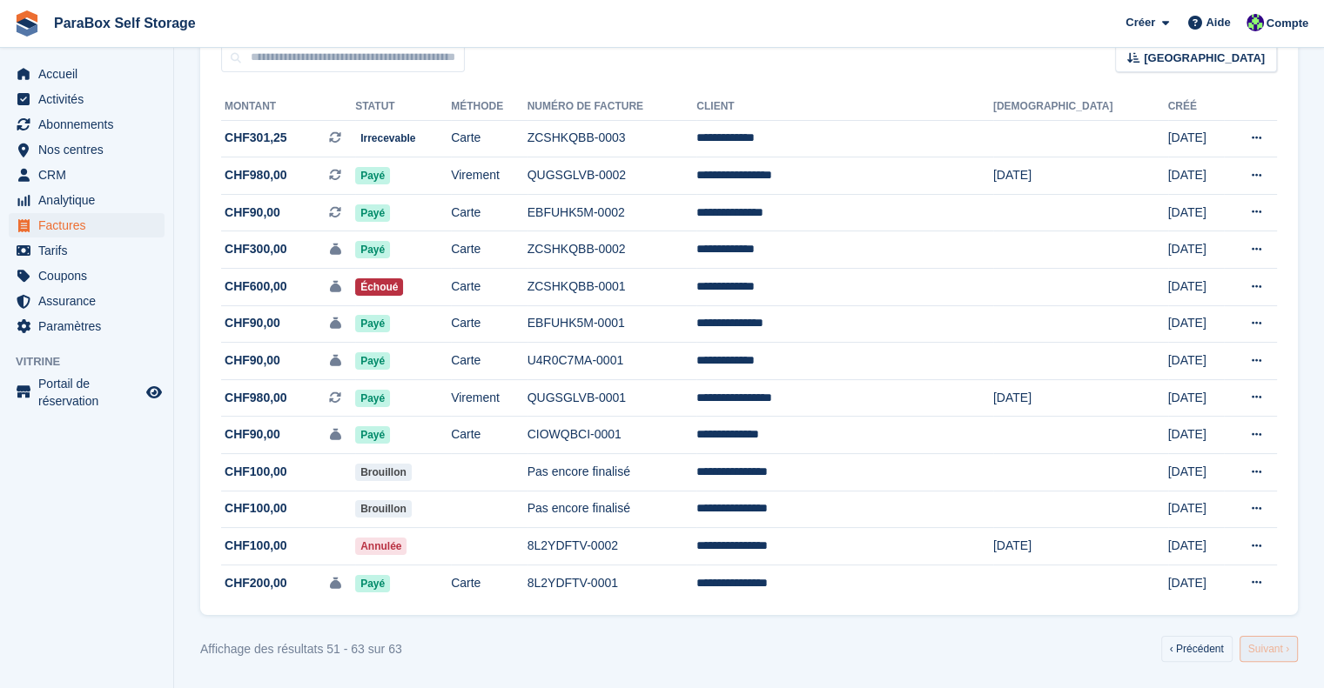
click at [1265, 657] on link "Suivant ›" at bounding box center [1268, 649] width 58 height 26
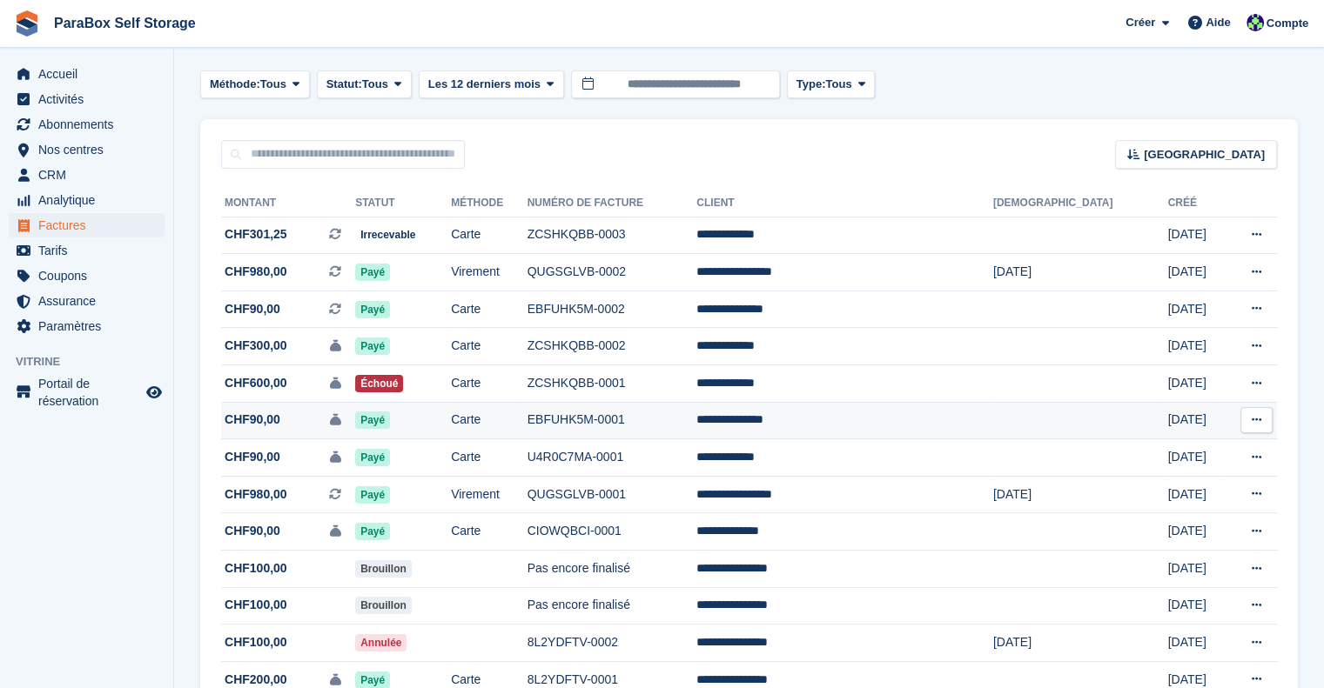
scroll to position [0, 0]
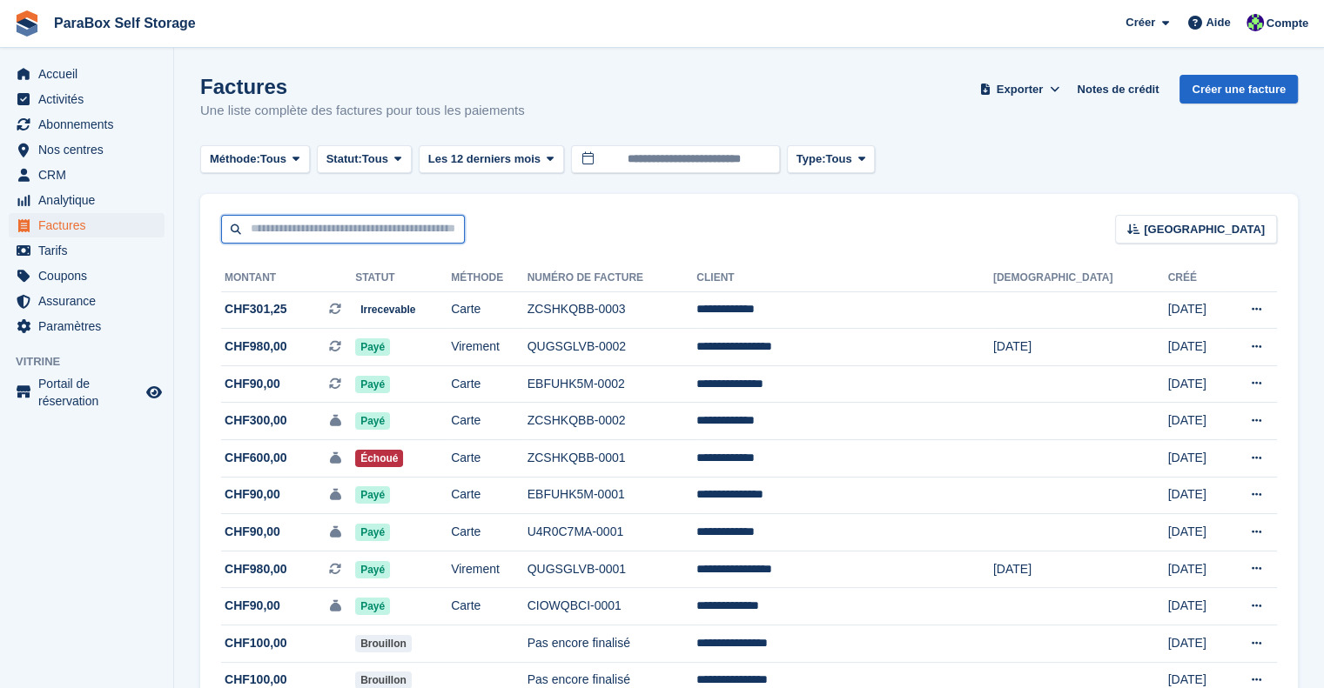
click at [380, 239] on input "text" at bounding box center [343, 229] width 244 height 29
click at [759, 228] on div "Trier Sort by Date de création Créé (le plus ancien en premier) Créé (le plus r…" at bounding box center [748, 219] width 1097 height 50
click at [376, 161] on span "Tous" at bounding box center [375, 159] width 26 height 17
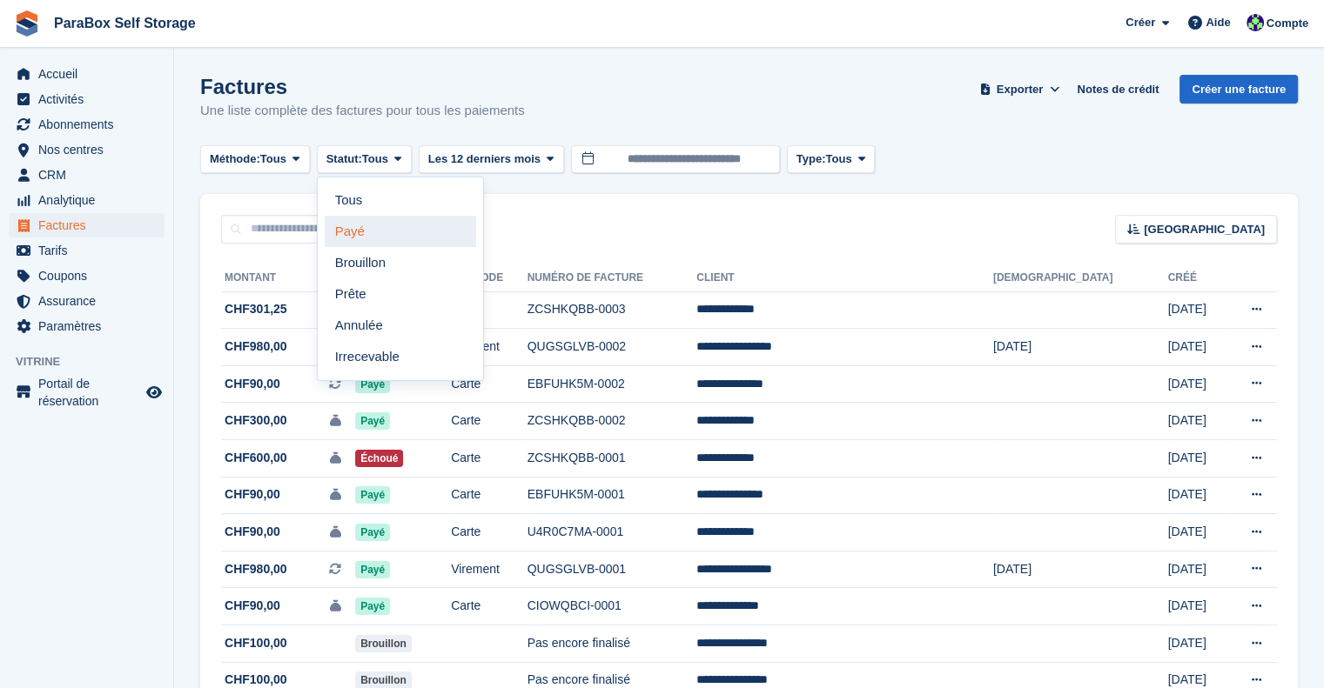
click at [352, 223] on link "Payé" at bounding box center [400, 231] width 151 height 31
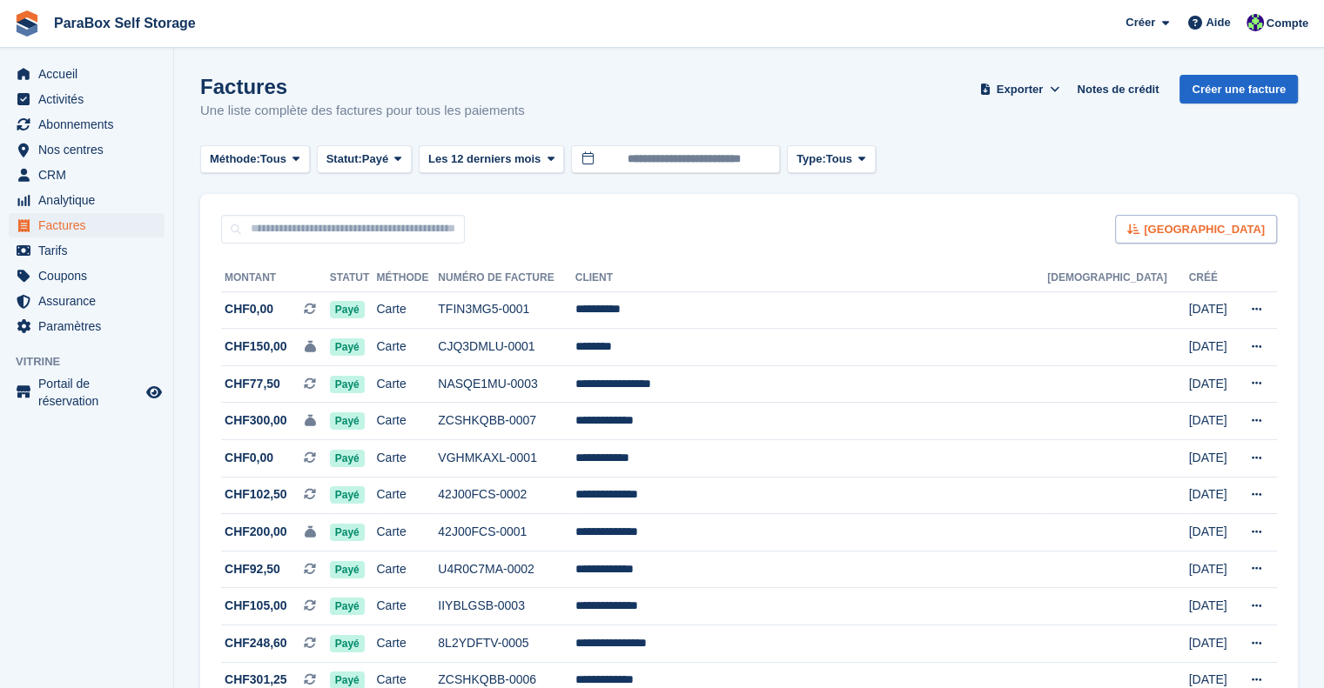
click at [1235, 235] on div "Trier" at bounding box center [1196, 229] width 162 height 29
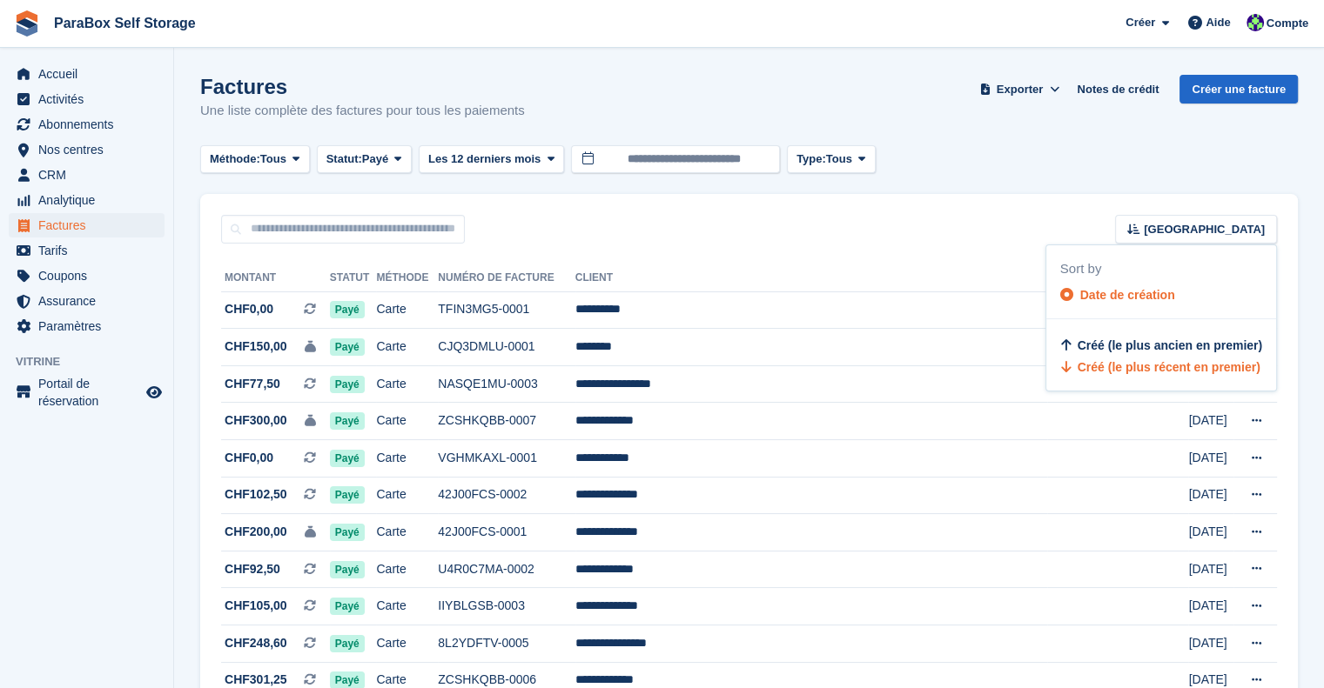
click at [889, 223] on div "Trier Sort by Date de création Créé (le plus ancien en premier) Créé (le plus r…" at bounding box center [748, 219] width 1097 height 50
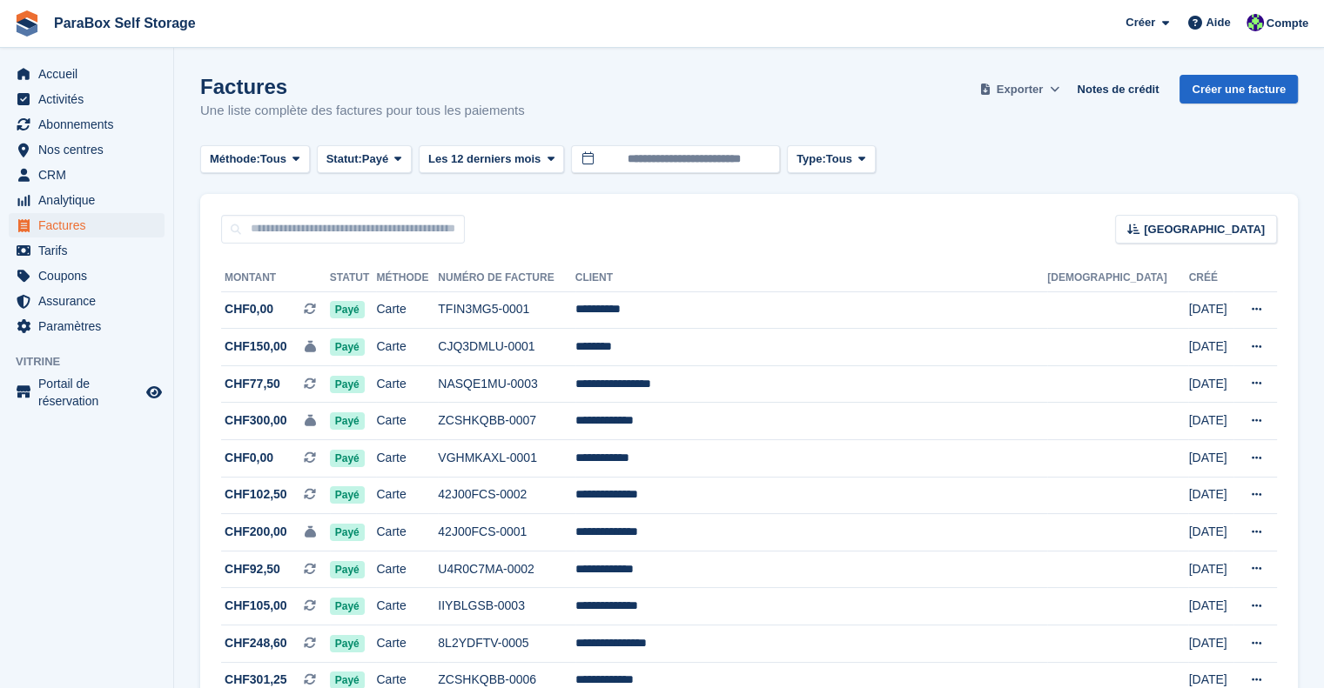
click at [1020, 91] on span "Exporter" at bounding box center [1020, 89] width 46 height 17
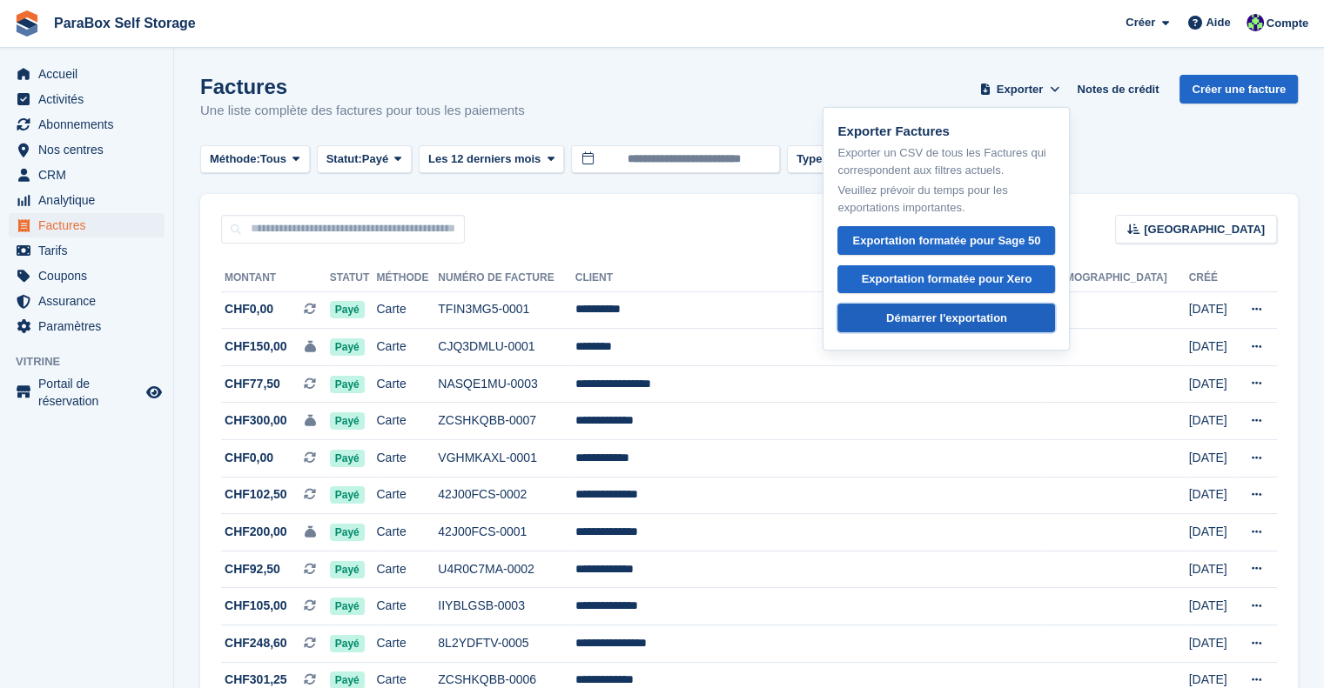
click at [932, 310] on div "Démarrer l'exportation" at bounding box center [946, 318] width 121 height 17
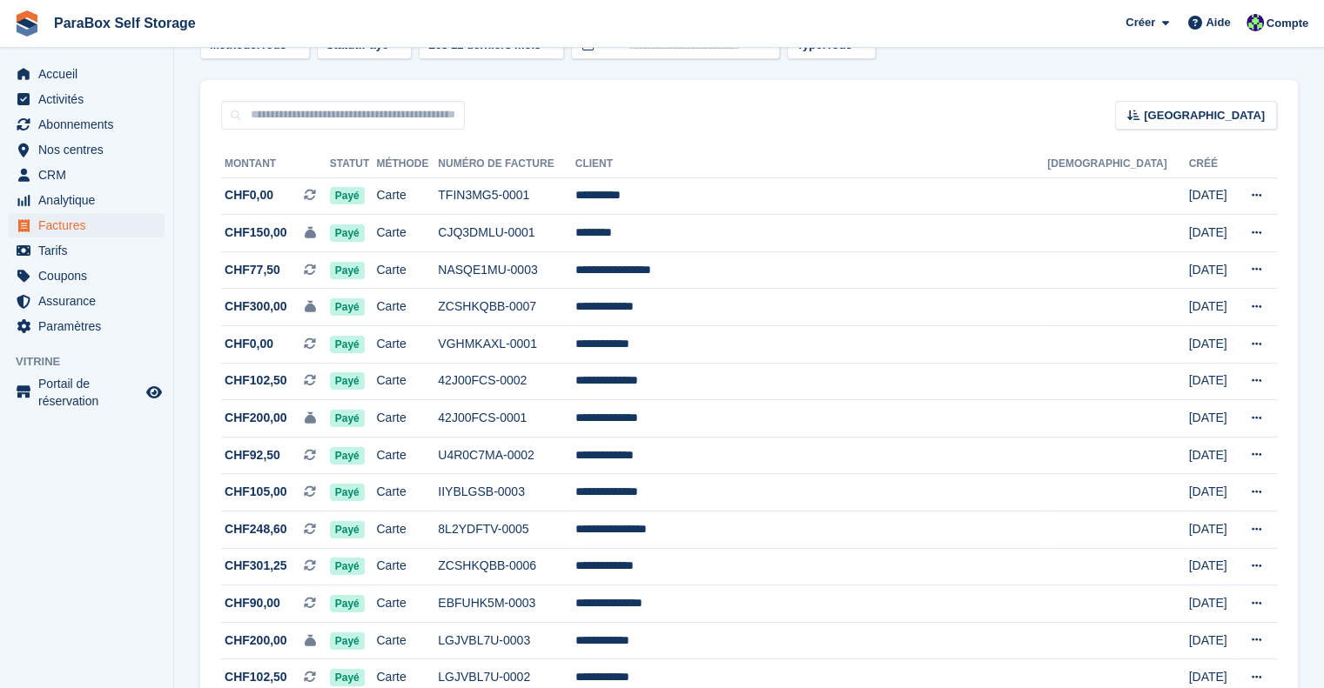
scroll to position [87, 0]
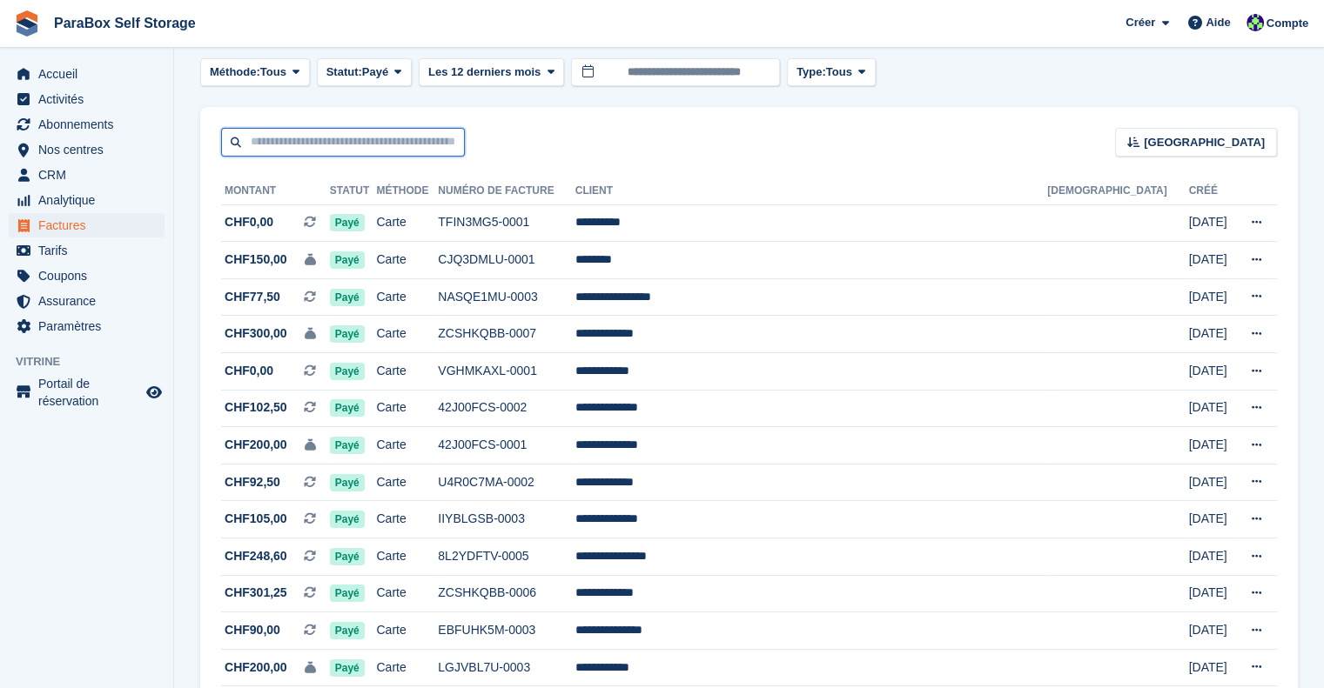
click at [422, 135] on input "text" at bounding box center [343, 142] width 244 height 29
click at [580, 136] on div "Trier Sort by Date de création Créé (le plus ancien en premier) Créé (le plus r…" at bounding box center [748, 132] width 1097 height 50
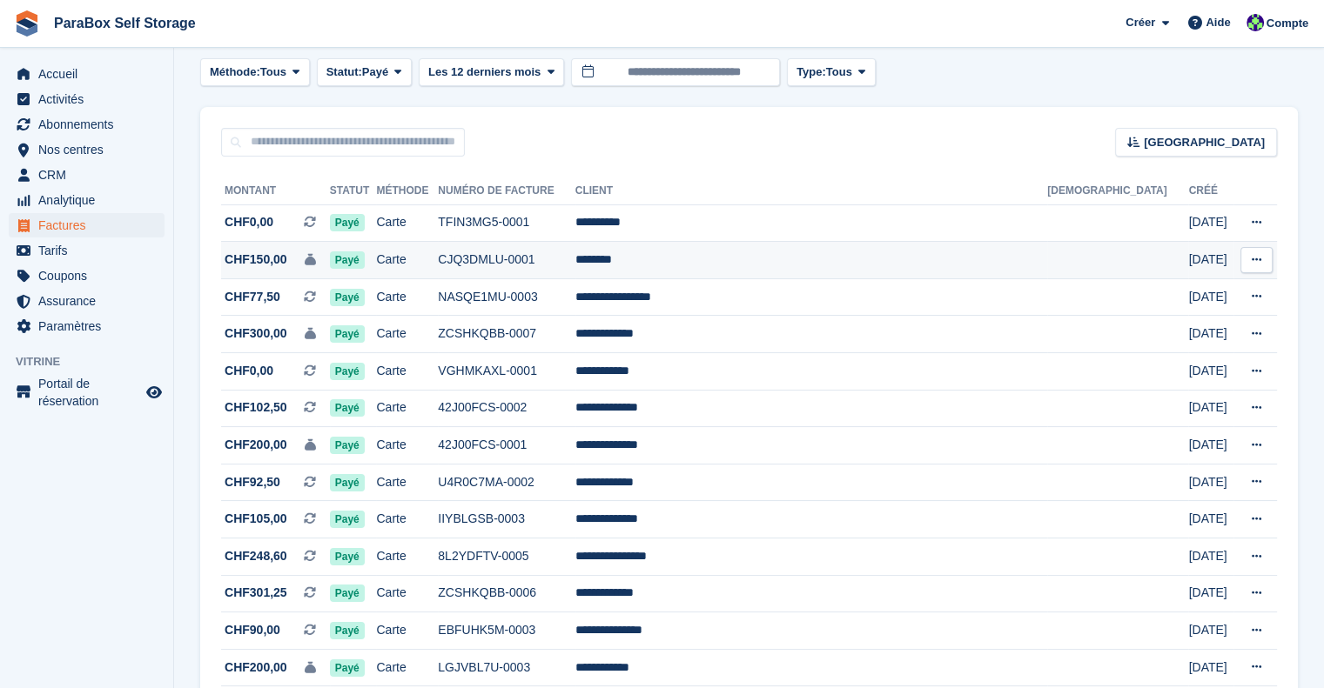
click at [733, 264] on td "********" at bounding box center [811, 260] width 472 height 37
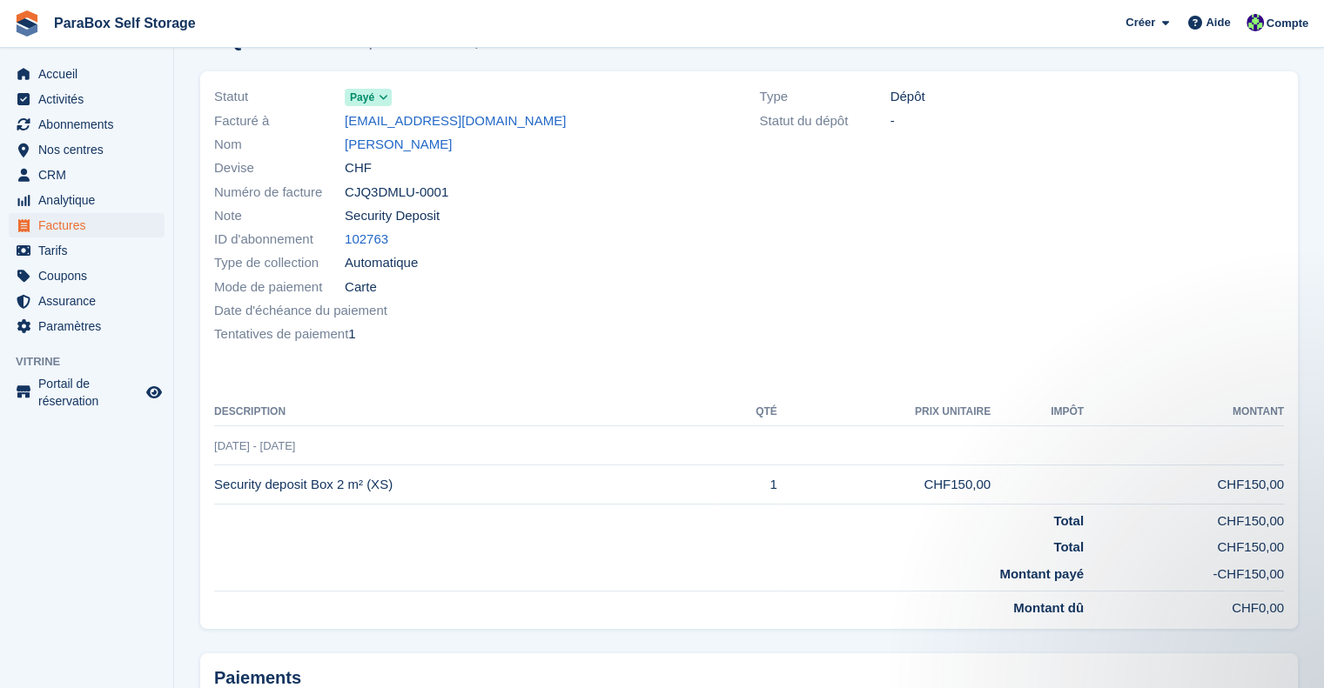
scroll to position [174, 0]
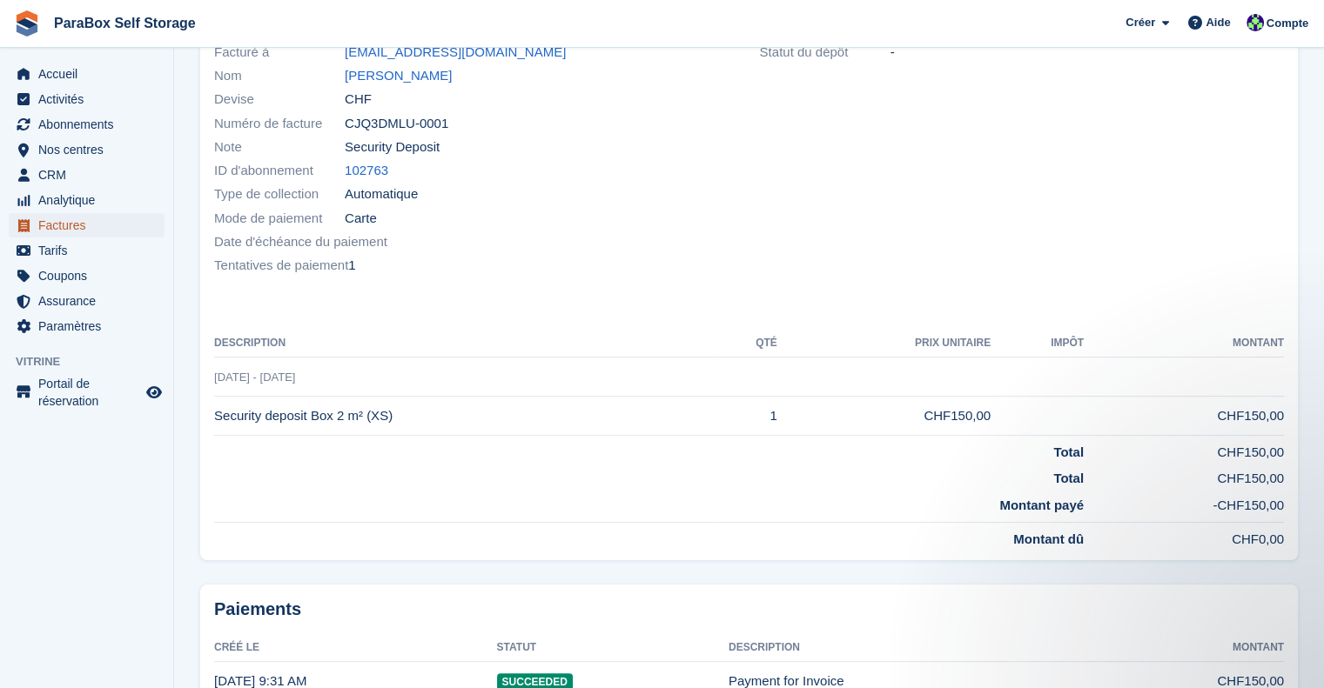
click at [64, 226] on span "Factures" at bounding box center [90, 225] width 104 height 24
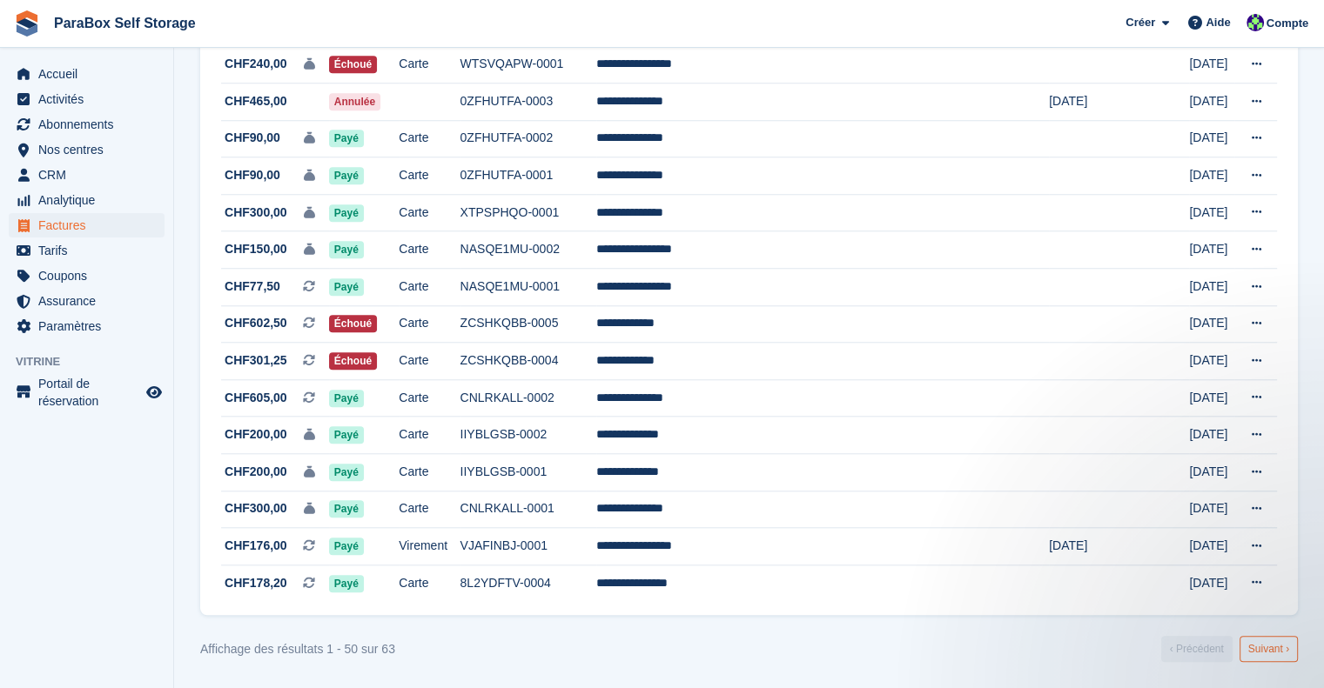
click at [1275, 650] on link "Suivant ›" at bounding box center [1268, 649] width 58 height 26
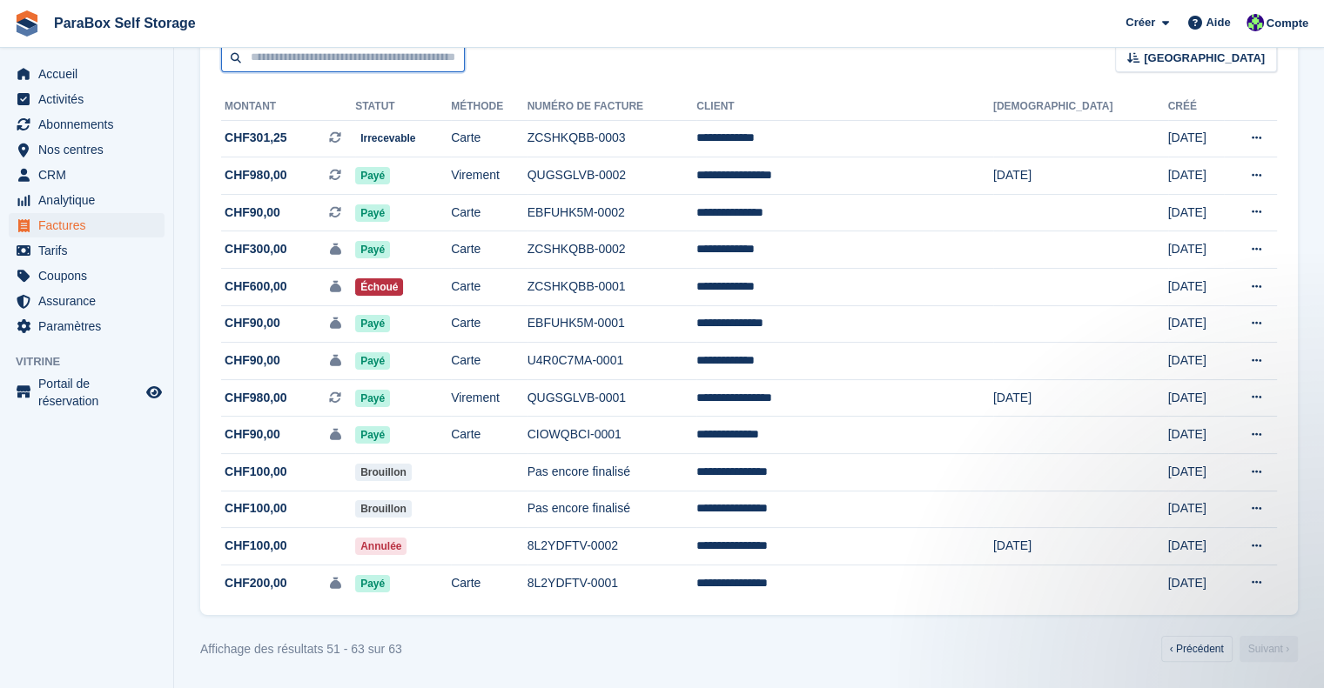
click at [426, 55] on input "text" at bounding box center [343, 58] width 244 height 29
type input "******"
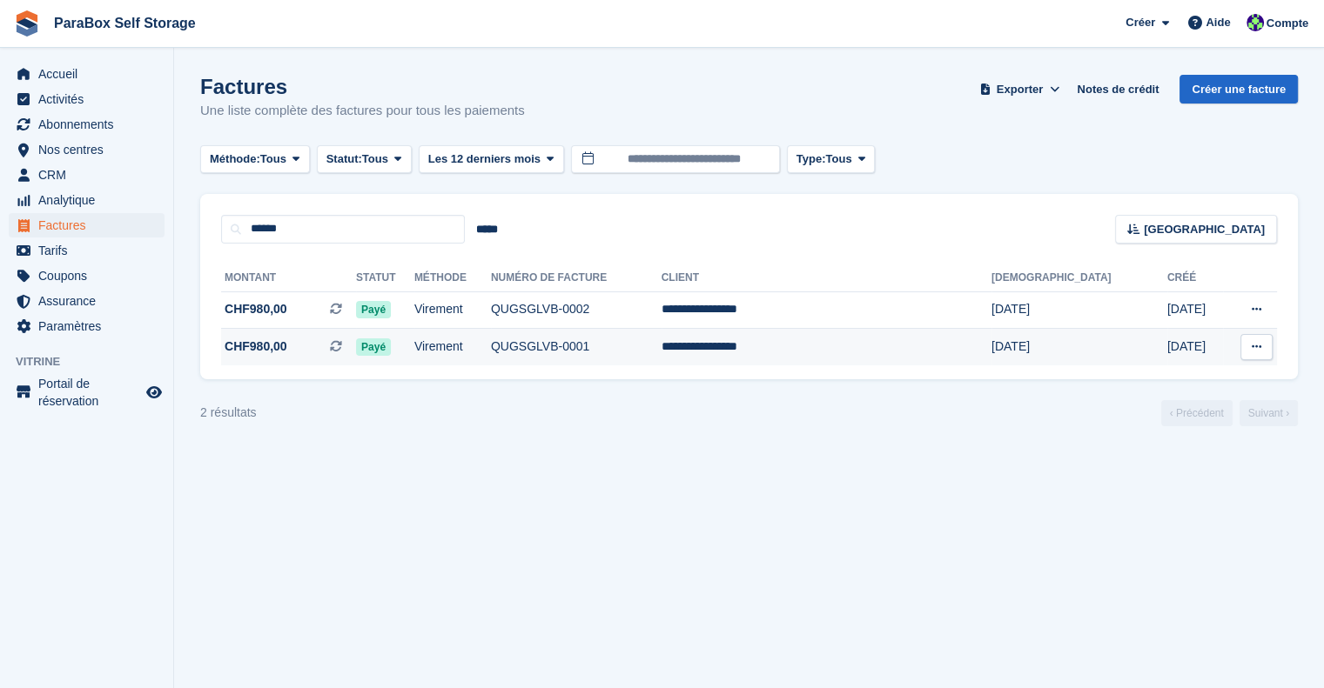
click at [661, 344] on td "QUGSGLVB-0001" at bounding box center [576, 347] width 171 height 37
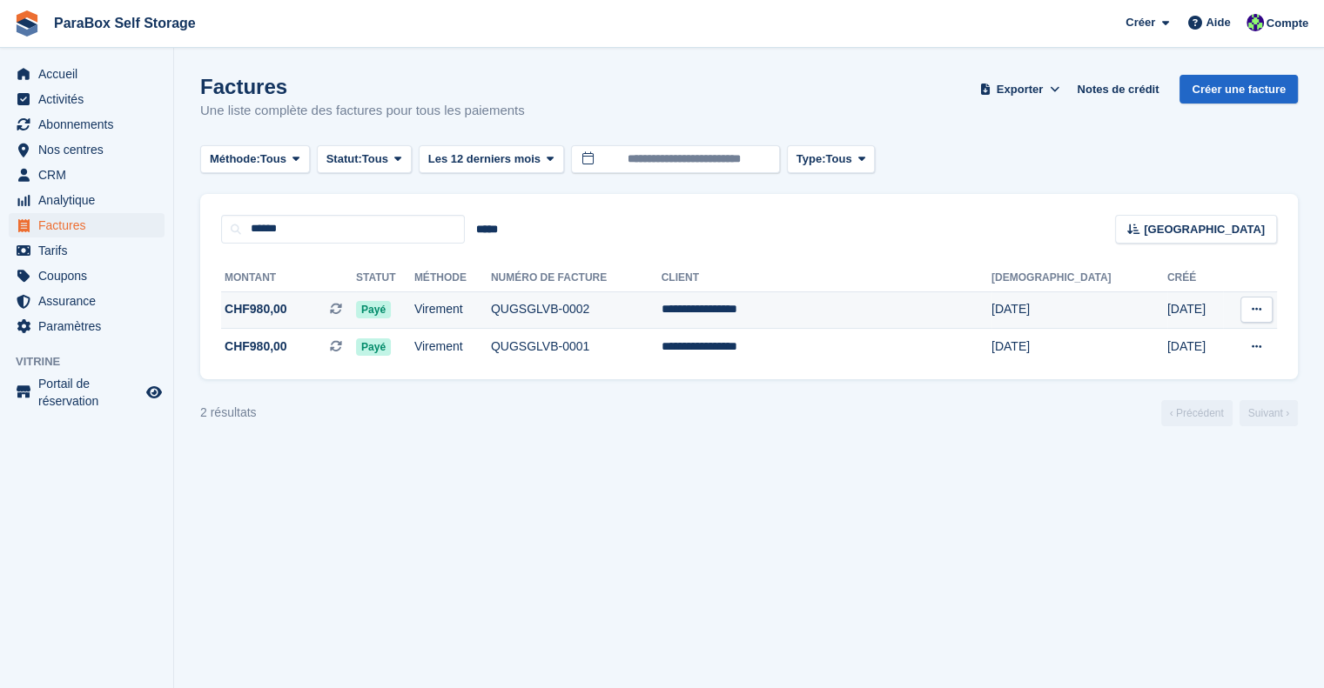
click at [316, 307] on span "CHF980,00 Il s'agit d'une facture d'abonnement récurrente." at bounding box center [288, 309] width 135 height 18
click at [1196, 410] on link "‹ Précédent" at bounding box center [1196, 413] width 71 height 26
click at [73, 228] on span "Factures" at bounding box center [90, 225] width 104 height 24
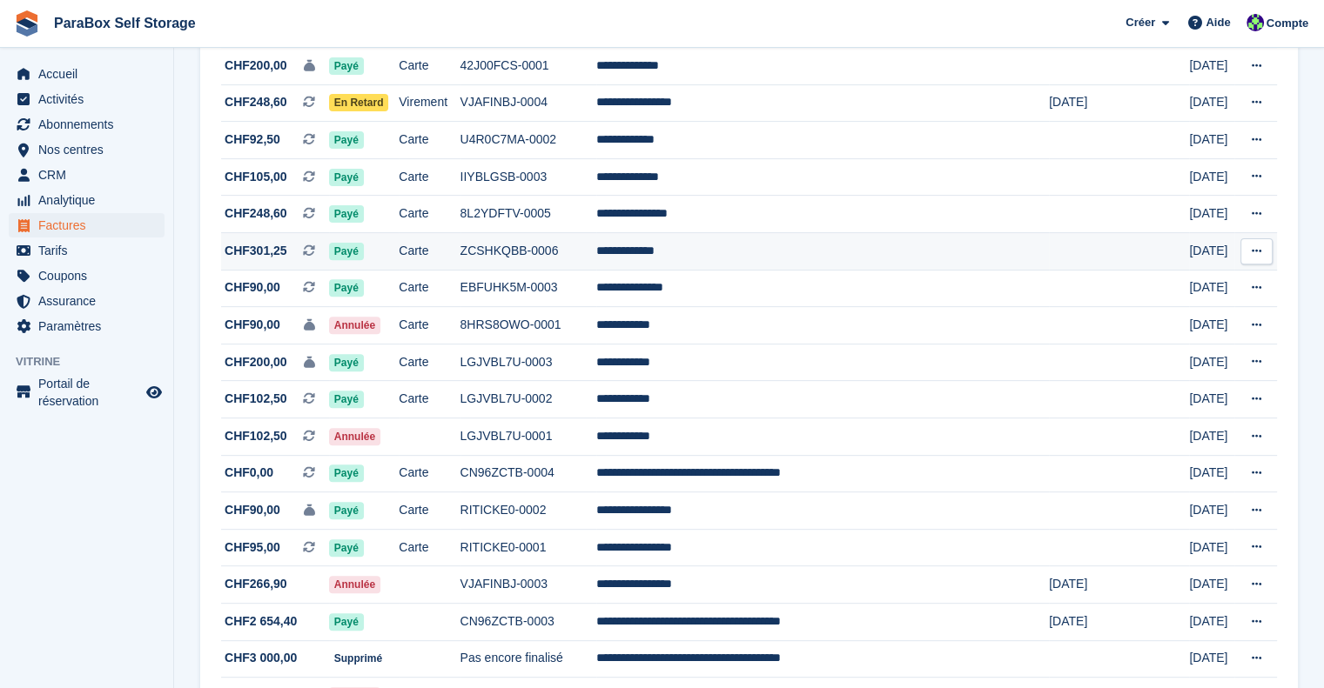
scroll to position [696, 0]
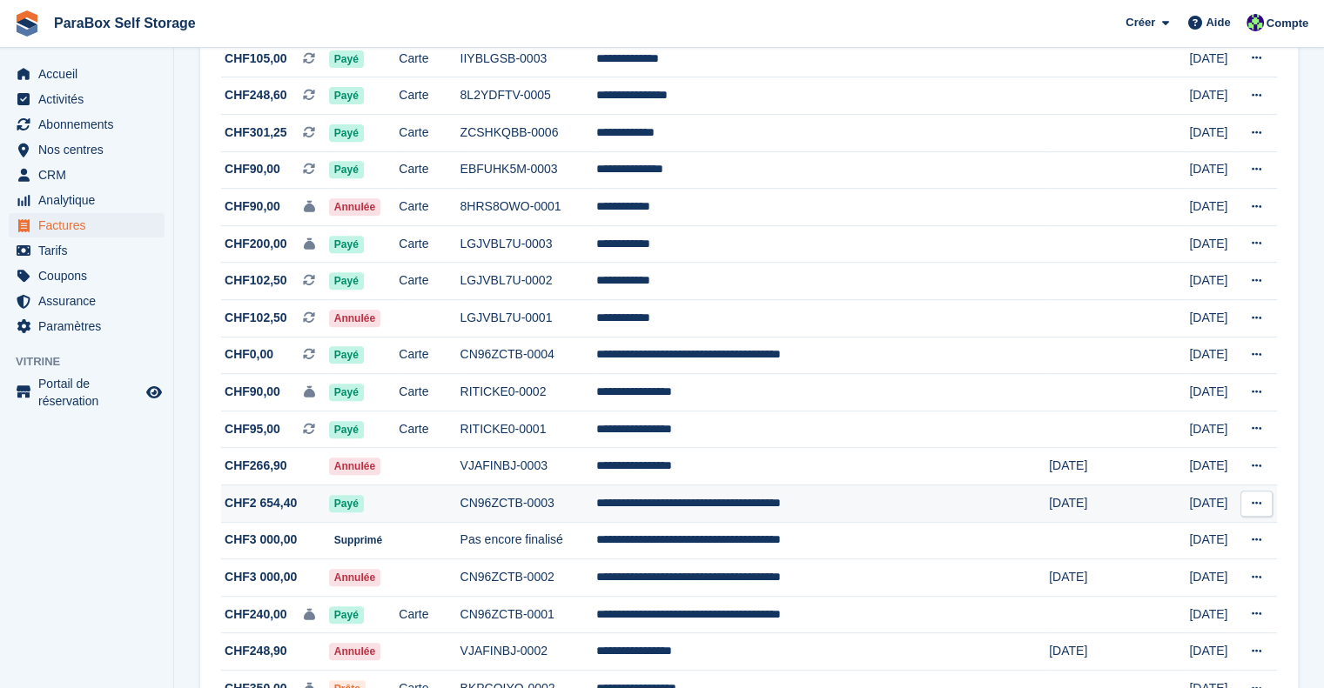
click at [825, 506] on td "**********" at bounding box center [822, 503] width 453 height 37
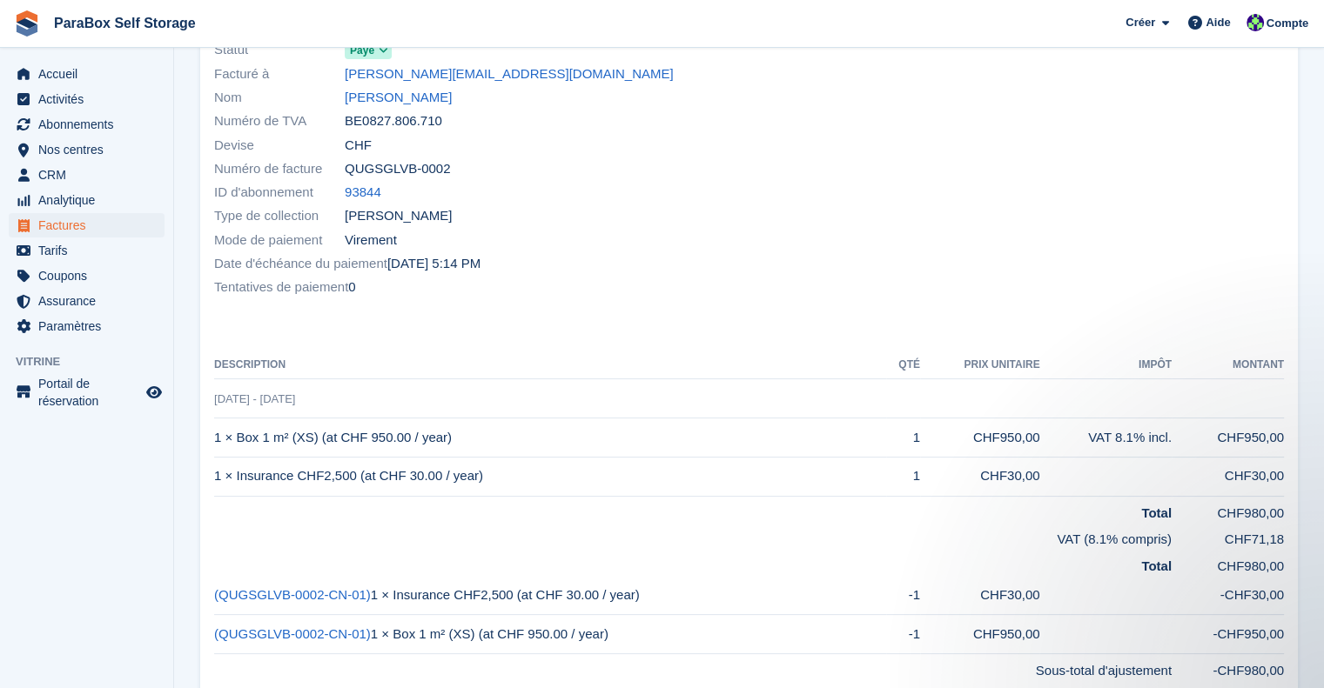
scroll to position [191, 0]
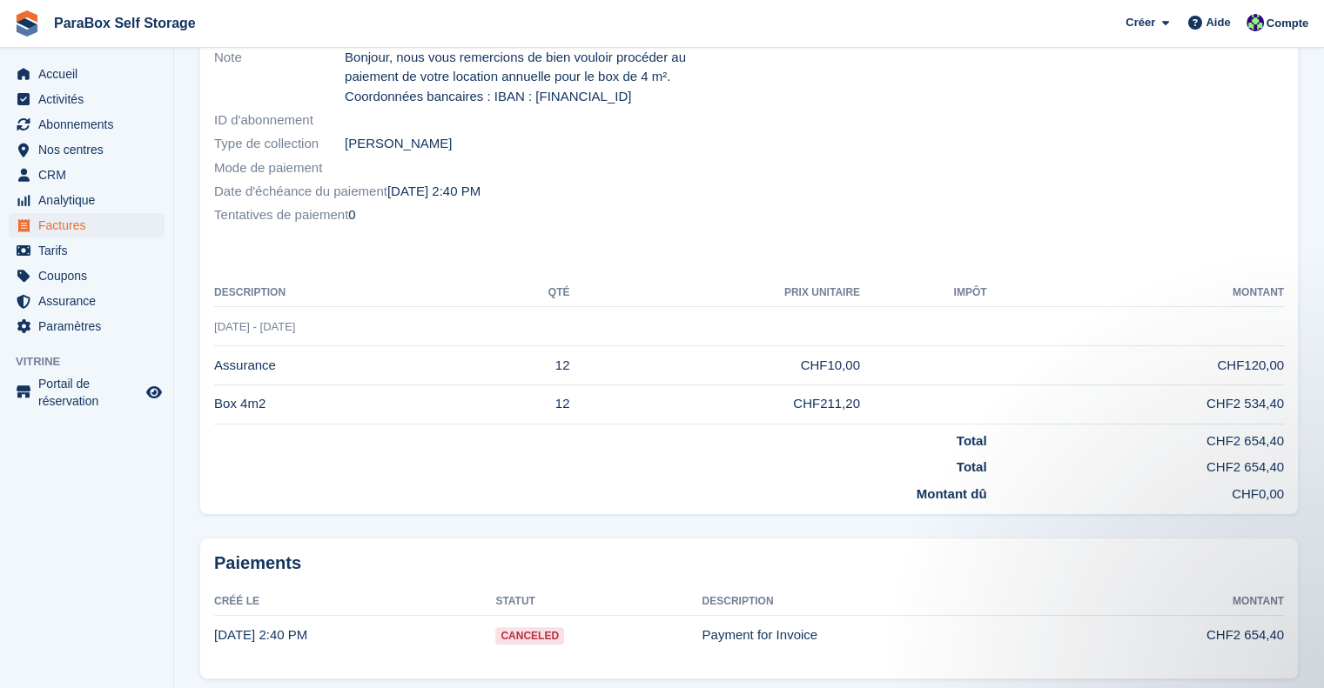
scroll to position [224, 0]
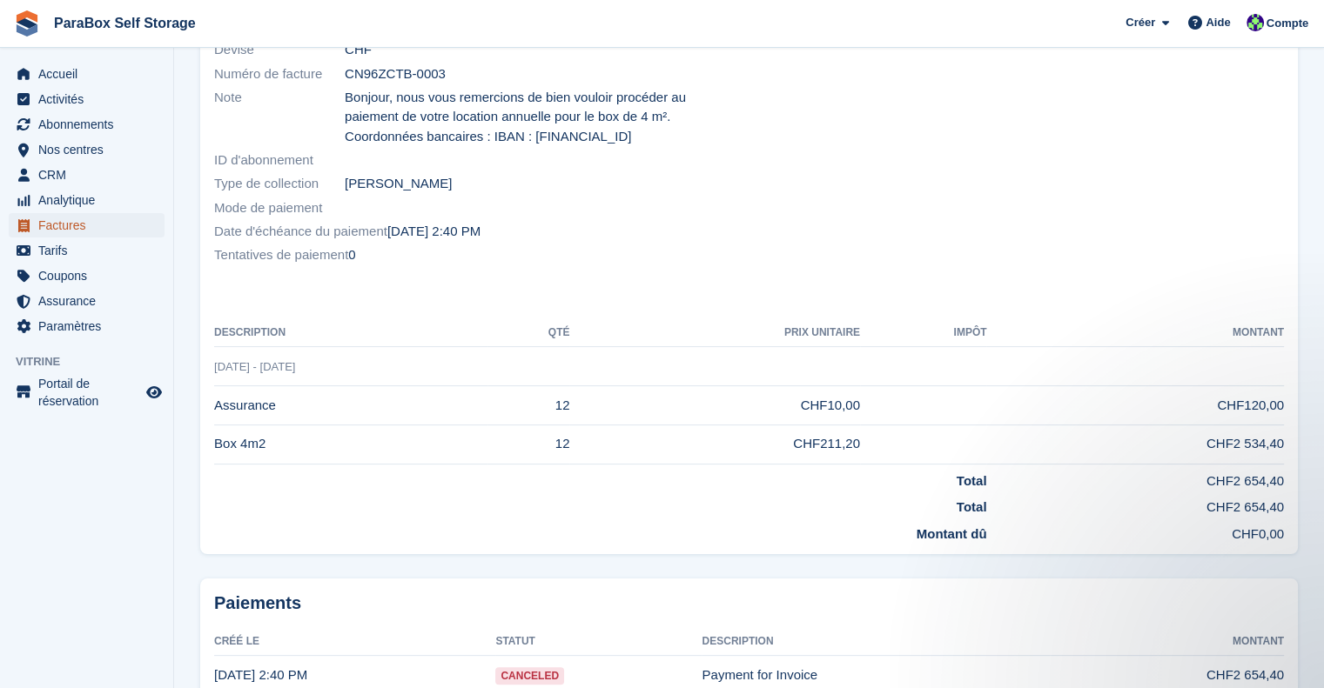
click at [69, 226] on span "Factures" at bounding box center [90, 225] width 104 height 24
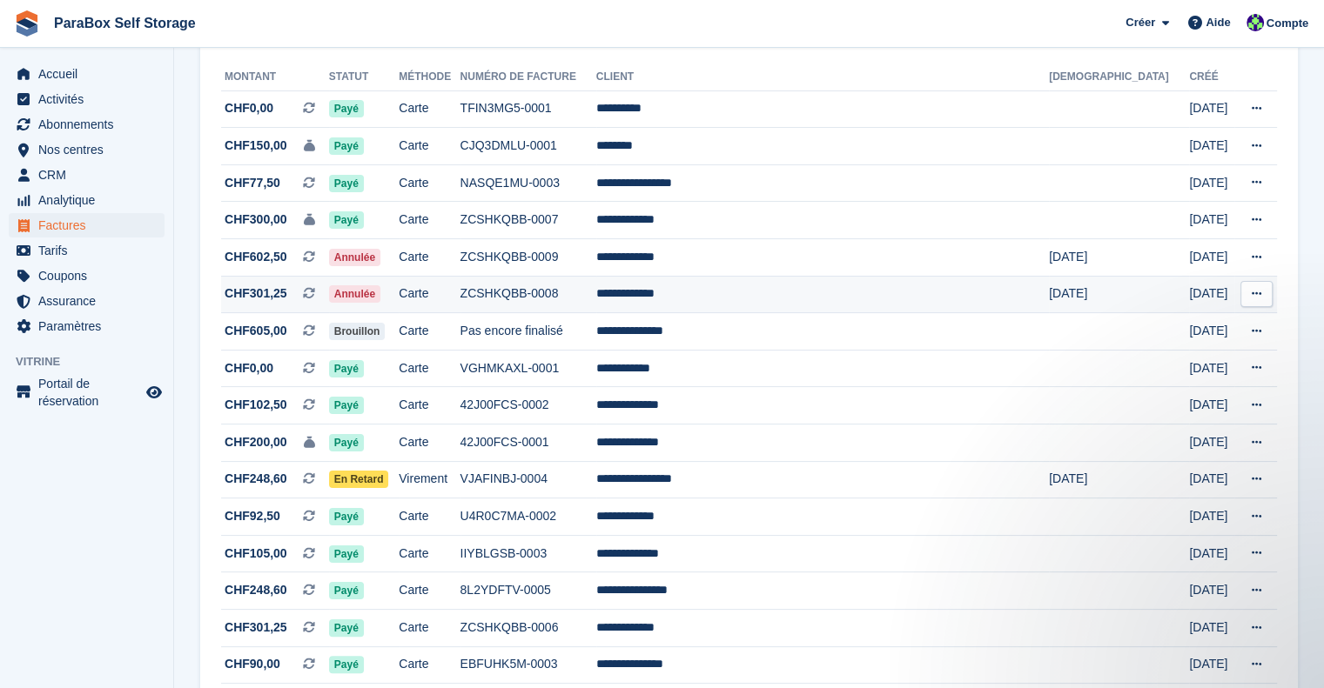
scroll to position [87, 0]
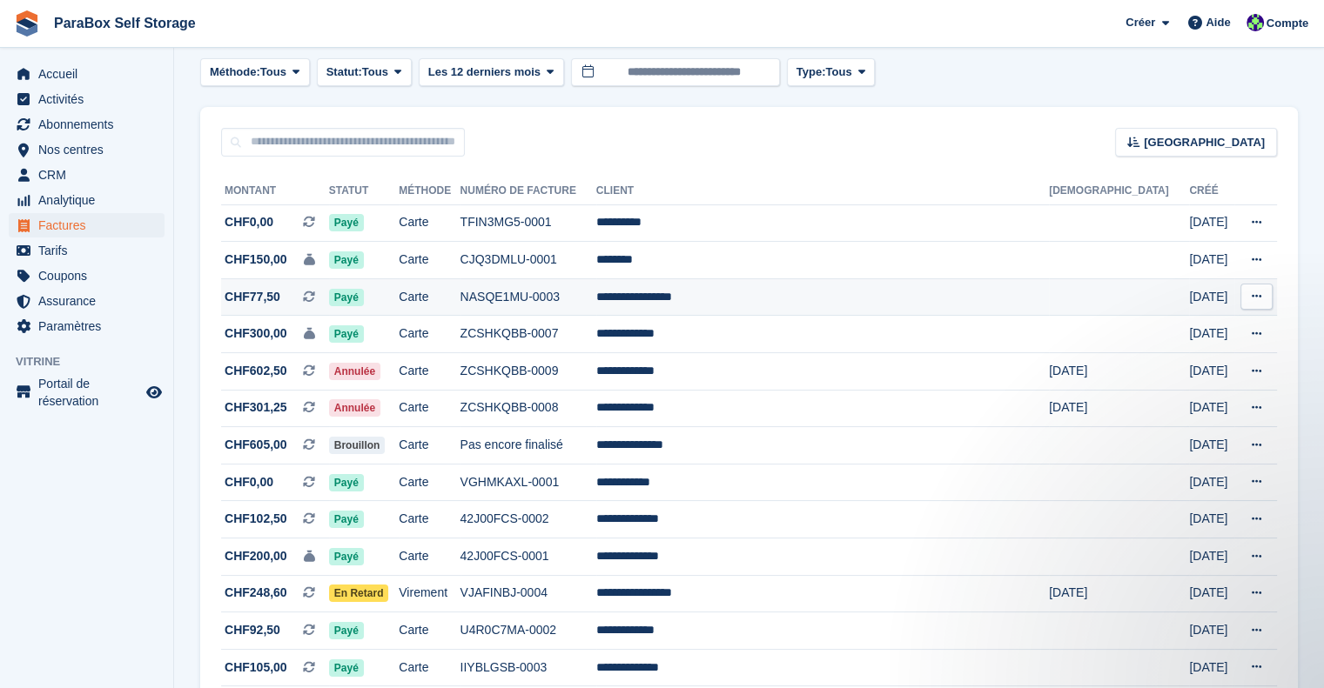
click at [460, 305] on td "Carte" at bounding box center [429, 296] width 61 height 37
